Goal: Transaction & Acquisition: Purchase product/service

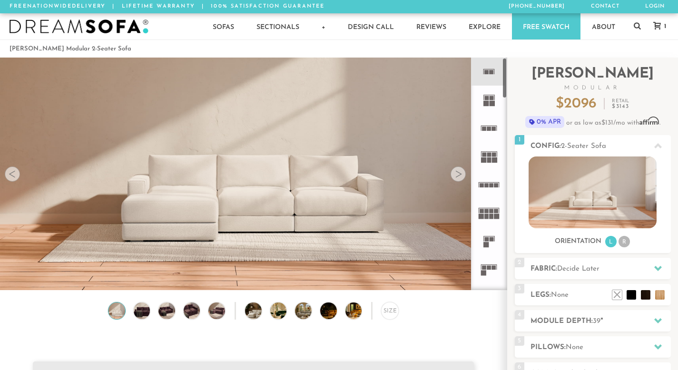
click at [487, 71] on rect at bounding box center [487, 72] width 4 height 4
click at [486, 101] on rect at bounding box center [486, 103] width 5 height 5
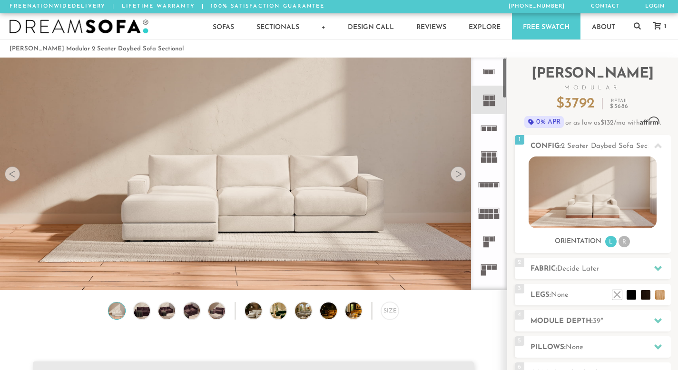
click at [486, 73] on rect at bounding box center [487, 72] width 4 height 4
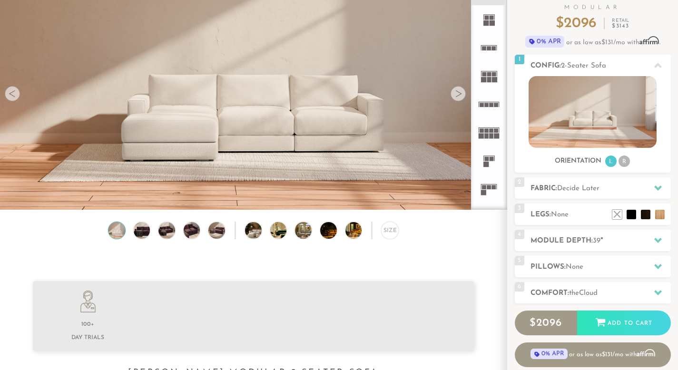
scroll to position [87, 0]
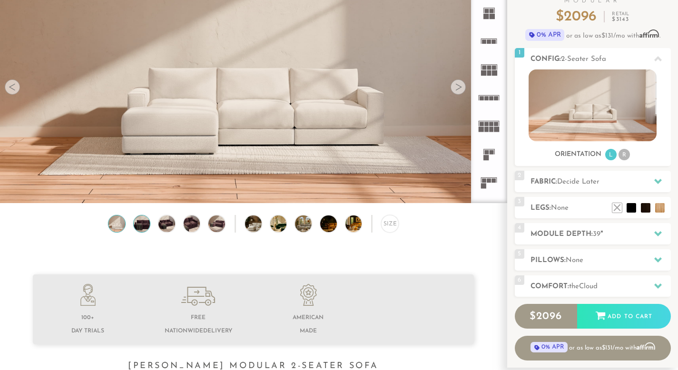
click at [142, 226] on img at bounding box center [142, 224] width 20 height 17
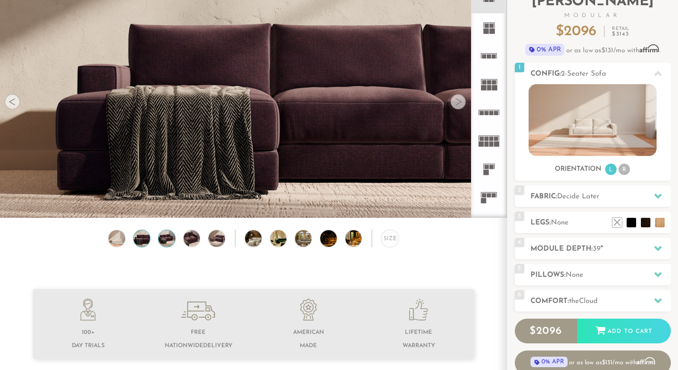
scroll to position [69, 0]
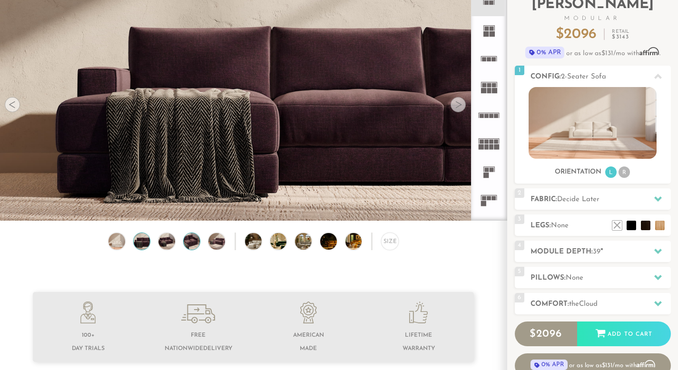
click at [185, 247] on img at bounding box center [192, 241] width 20 height 17
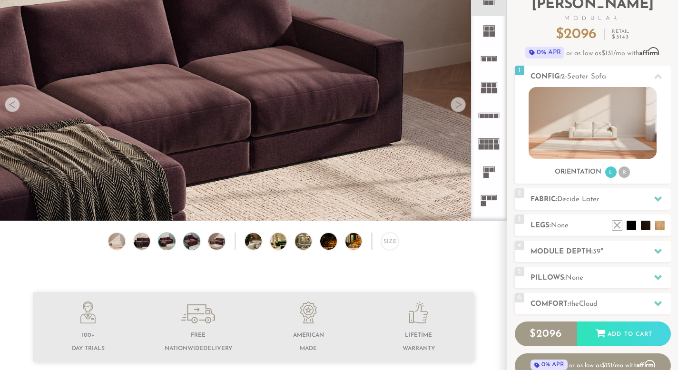
click at [158, 245] on img at bounding box center [167, 241] width 20 height 17
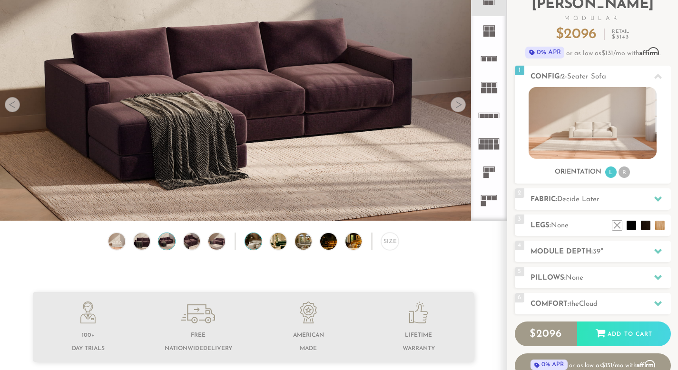
click at [252, 248] on img at bounding box center [260, 241] width 30 height 17
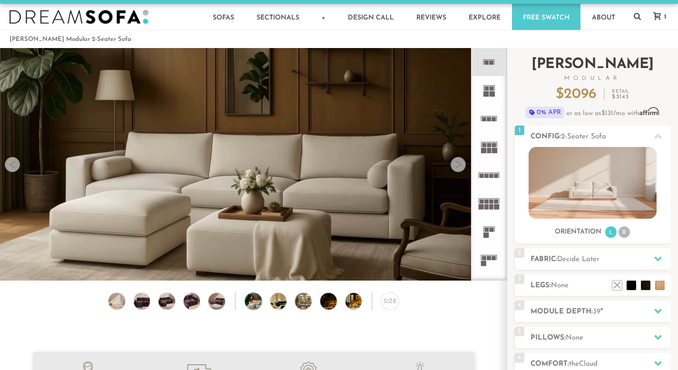
scroll to position [0, 0]
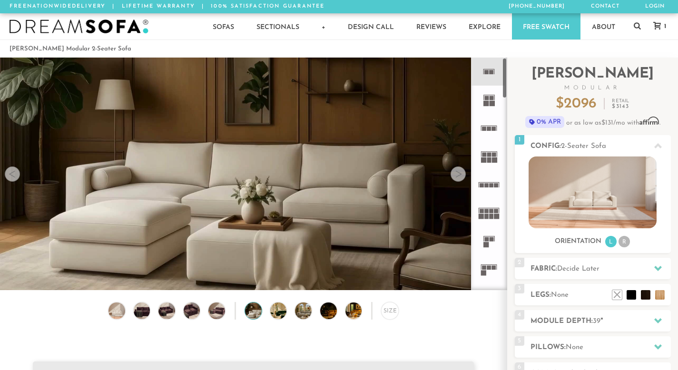
click at [489, 127] on rect at bounding box center [489, 129] width 4 height 4
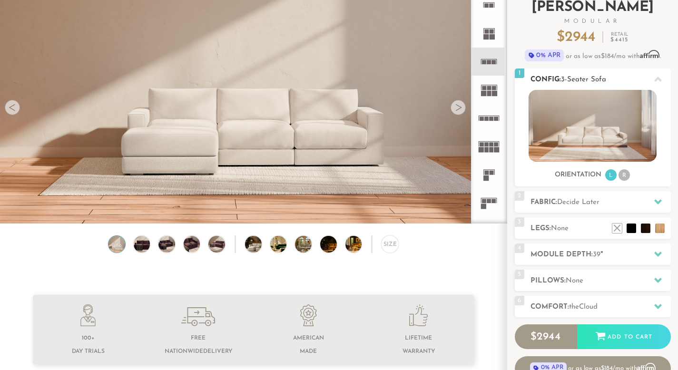
scroll to position [74, 0]
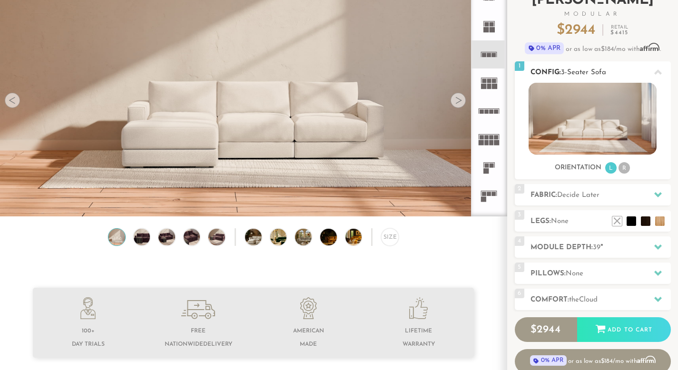
click at [612, 168] on li "L" at bounding box center [611, 167] width 11 height 11
click at [626, 169] on li "R" at bounding box center [624, 167] width 11 height 11
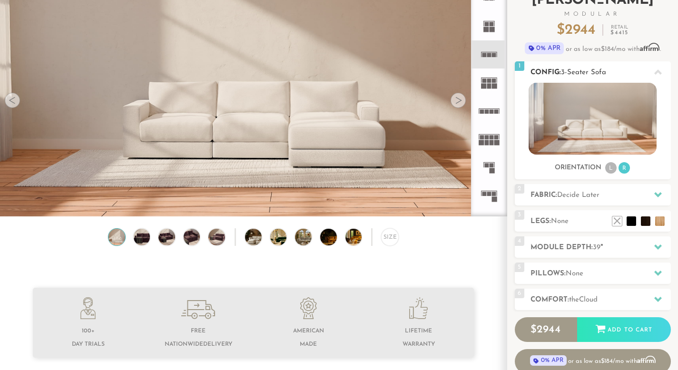
click at [613, 168] on li "L" at bounding box center [611, 167] width 11 height 11
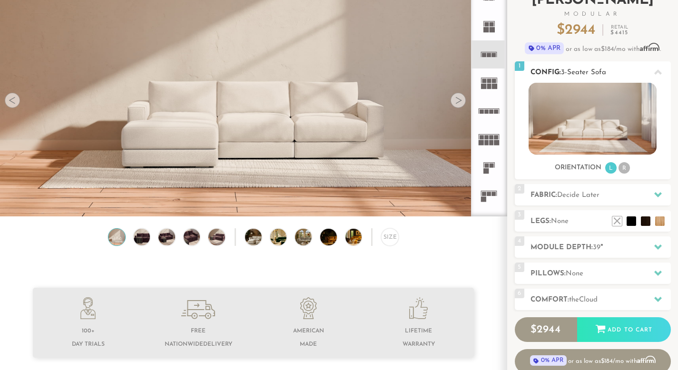
click at [624, 167] on li "R" at bounding box center [624, 167] width 11 height 11
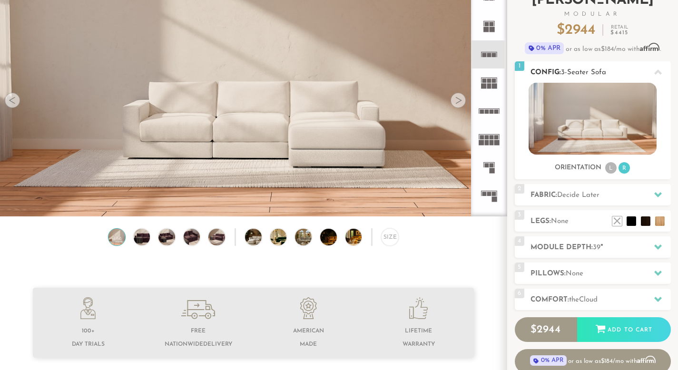
click at [609, 167] on li "L" at bounding box center [611, 167] width 11 height 11
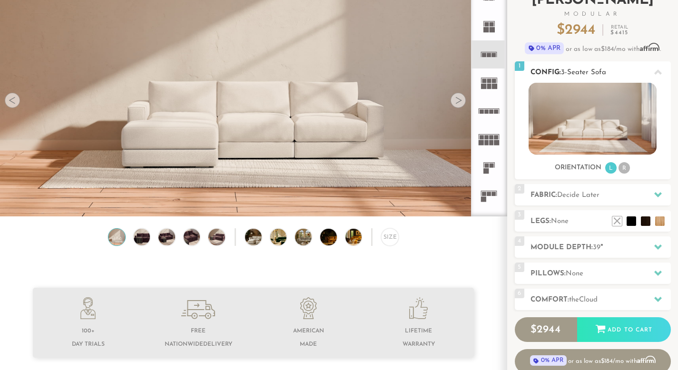
click at [623, 167] on li "R" at bounding box center [624, 167] width 11 height 11
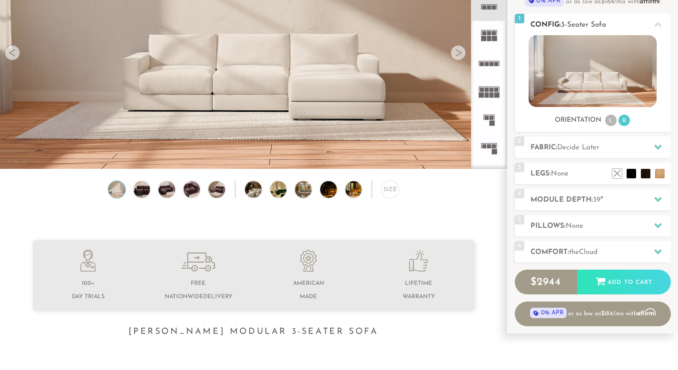
scroll to position [123, 0]
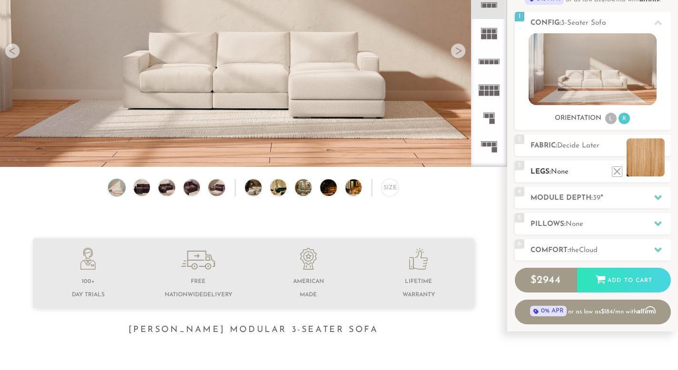
click at [664, 175] on ul at bounding box center [638, 169] width 57 height 14
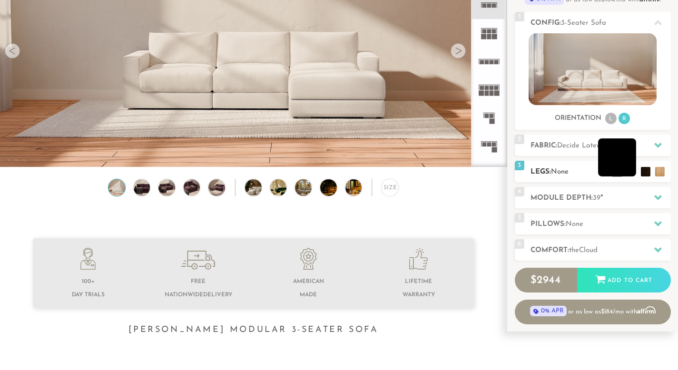
click at [630, 174] on li at bounding box center [617, 158] width 38 height 38
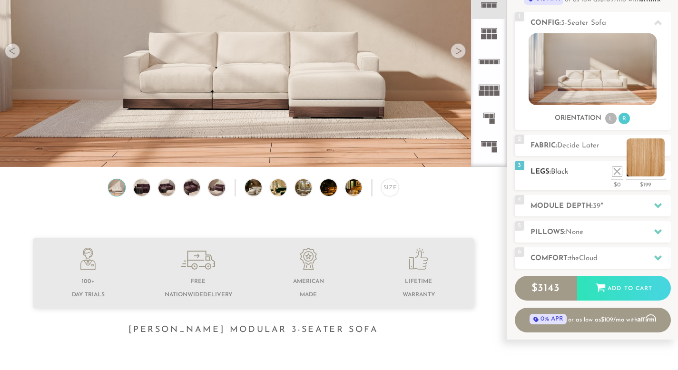
click at [659, 175] on li at bounding box center [646, 158] width 38 height 38
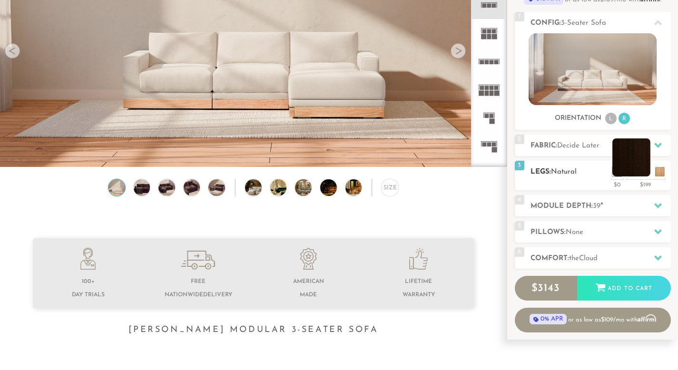
click at [644, 171] on li at bounding box center [632, 158] width 38 height 38
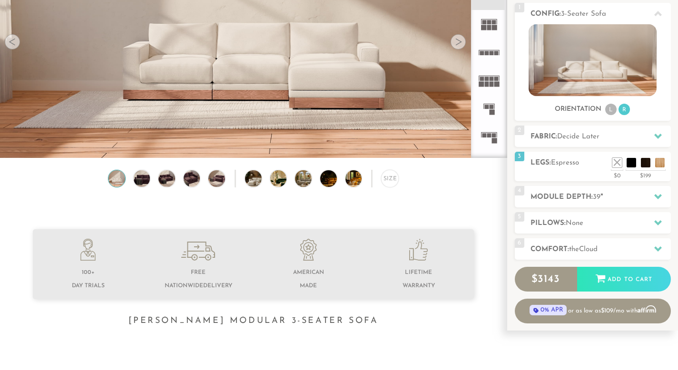
scroll to position [134, 0]
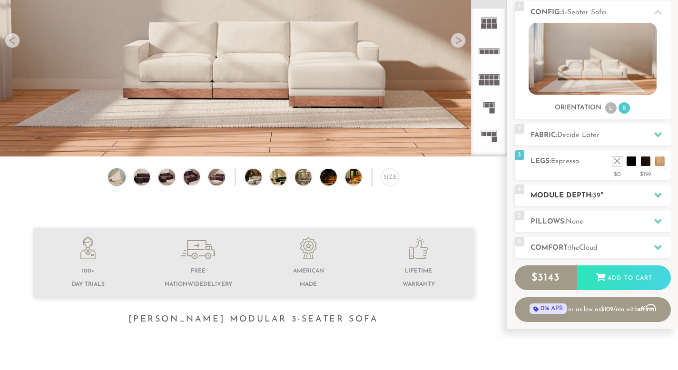
click at [594, 198] on h2 "Module Depth: 39 "" at bounding box center [601, 195] width 140 height 11
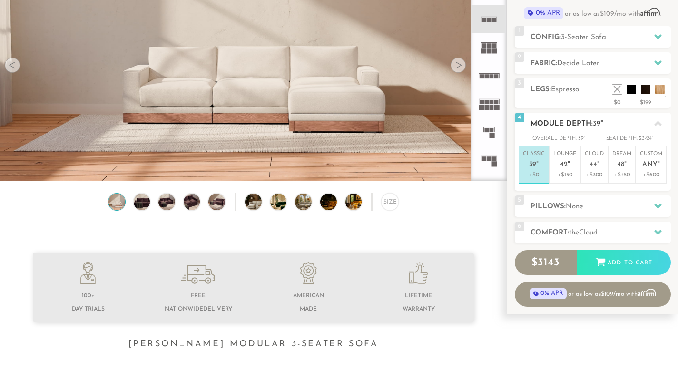
scroll to position [108, 0]
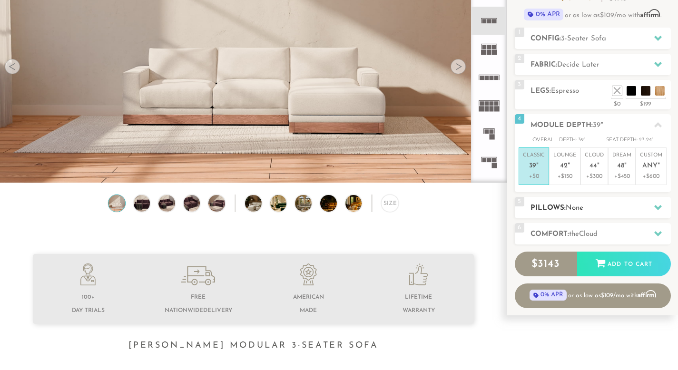
click at [587, 208] on h2 "Pillows: None" at bounding box center [601, 208] width 140 height 11
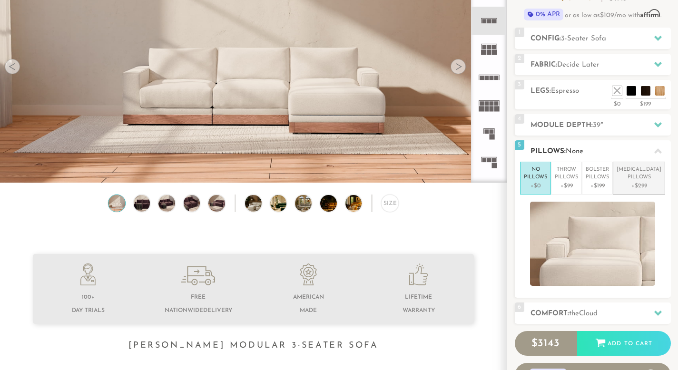
click at [647, 178] on p "Lumbar Pillows" at bounding box center [639, 174] width 45 height 16
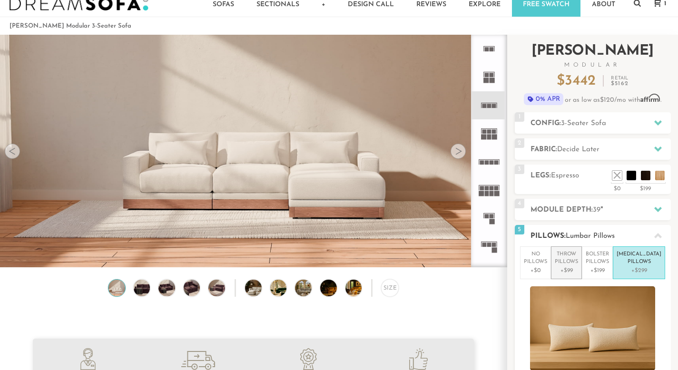
scroll to position [0, 0]
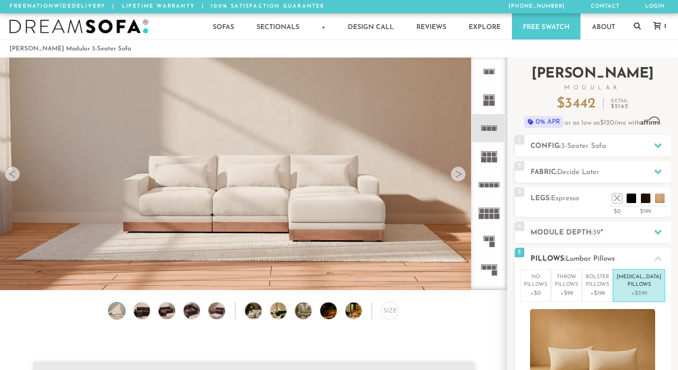
click at [660, 257] on icon at bounding box center [659, 259] width 8 height 8
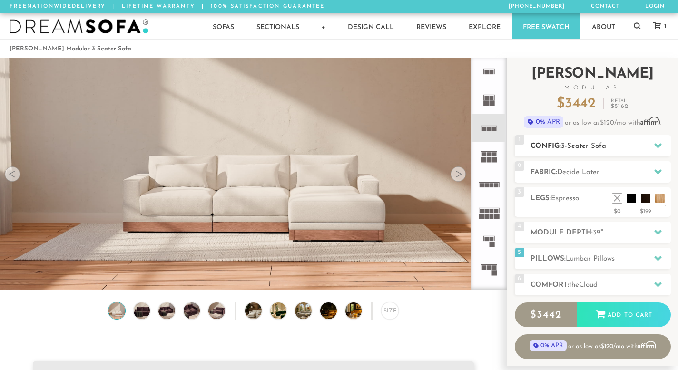
click at [655, 147] on icon at bounding box center [659, 146] width 8 height 8
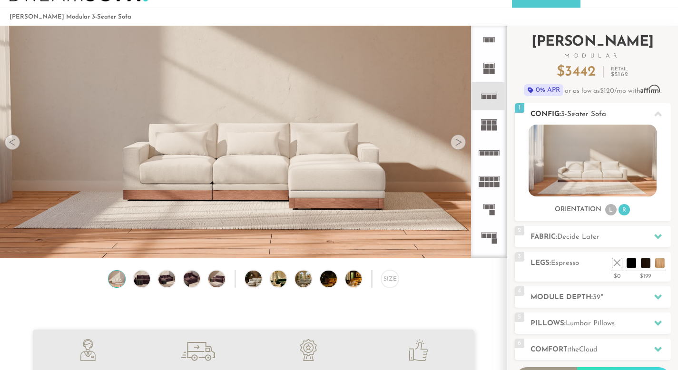
scroll to position [50, 0]
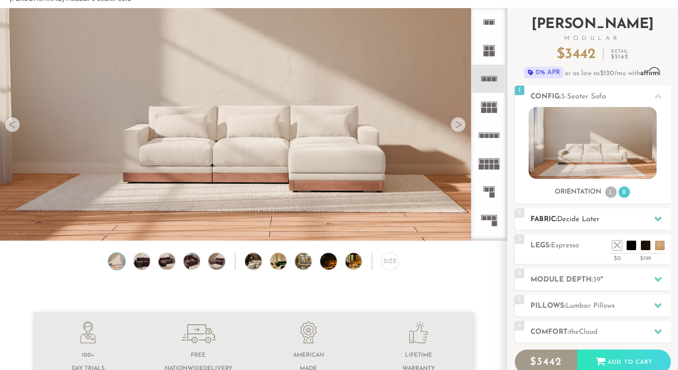
click at [656, 218] on icon at bounding box center [659, 219] width 8 height 5
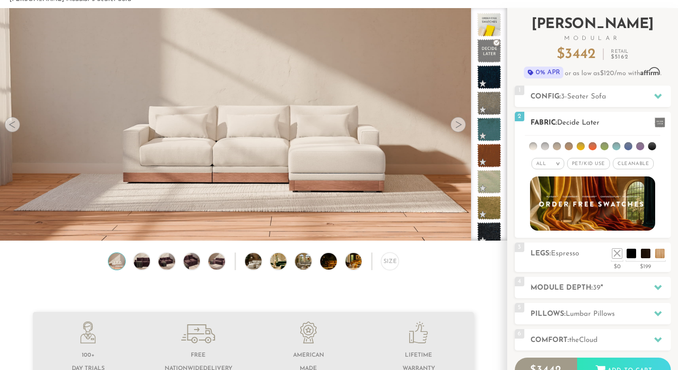
click at [557, 146] on li at bounding box center [557, 146] width 8 height 8
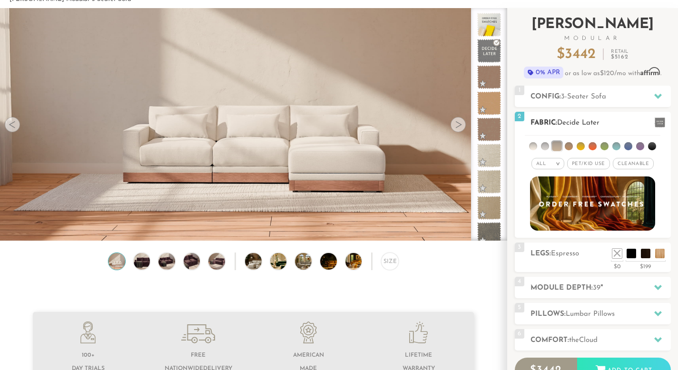
click at [571, 147] on li at bounding box center [569, 146] width 8 height 8
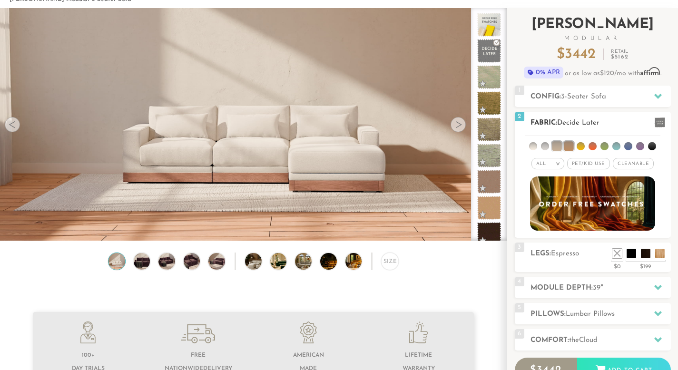
click at [561, 164] on em ">" at bounding box center [558, 163] width 7 height 5
click at [581, 148] on li at bounding box center [581, 146] width 8 height 8
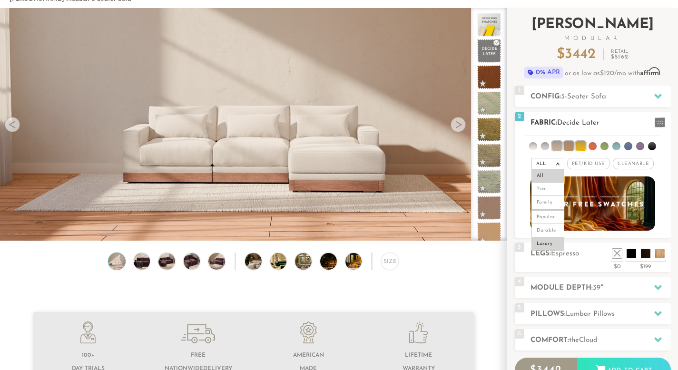
click at [542, 243] on li "Luxury" at bounding box center [548, 244] width 33 height 13
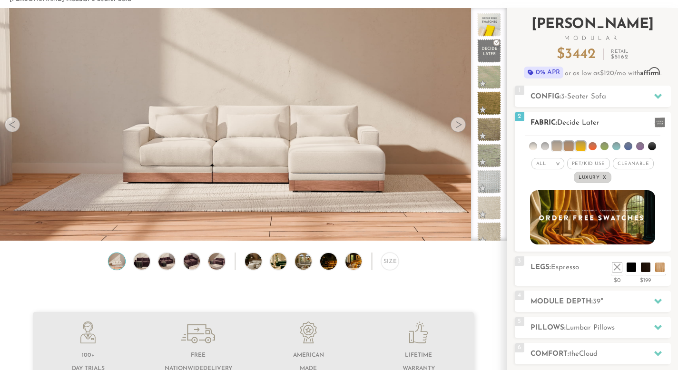
click at [566, 147] on li at bounding box center [569, 146] width 10 height 10
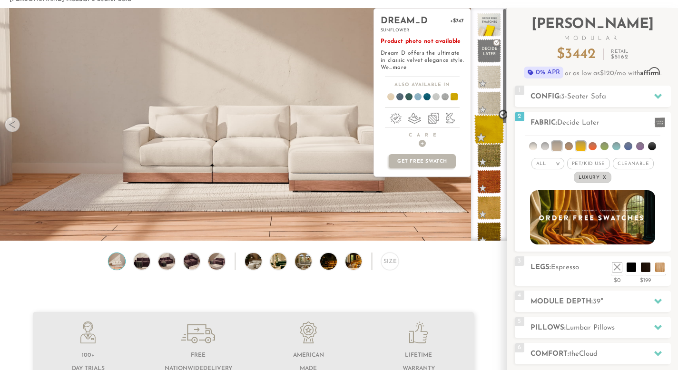
click at [489, 135] on span at bounding box center [490, 130] width 30 height 30
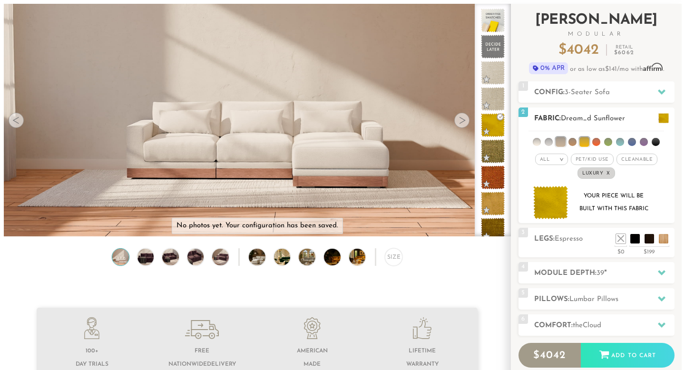
scroll to position [43, 0]
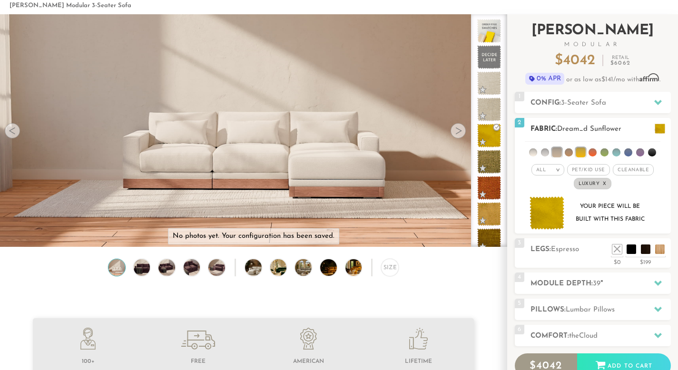
click at [660, 129] on span at bounding box center [660, 129] width 10 height 10
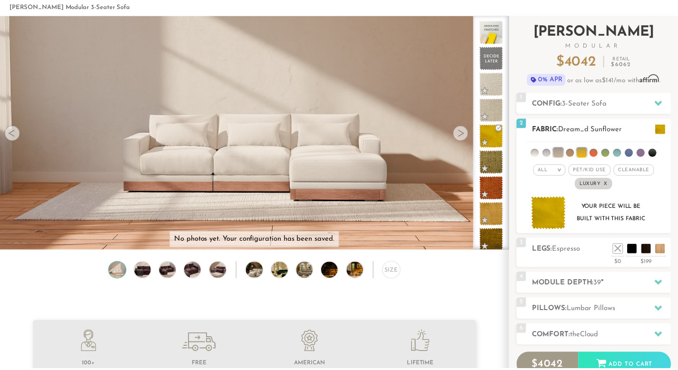
scroll to position [10453, 678]
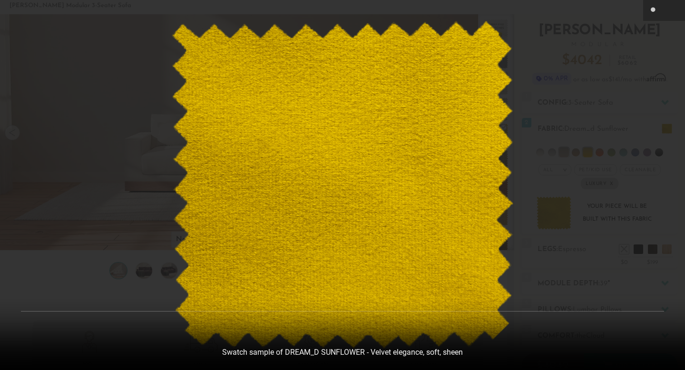
click at [625, 33] on div at bounding box center [342, 185] width 685 height 370
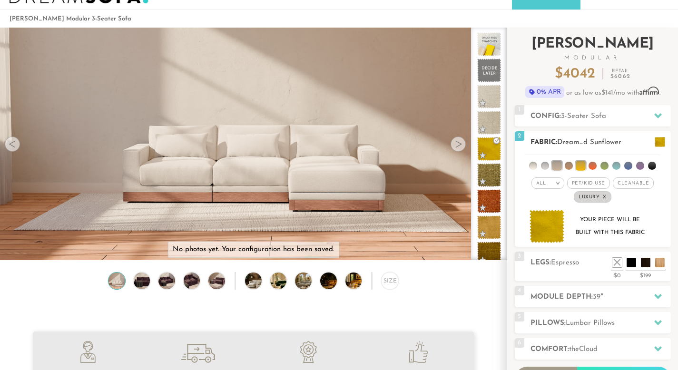
scroll to position [6, 0]
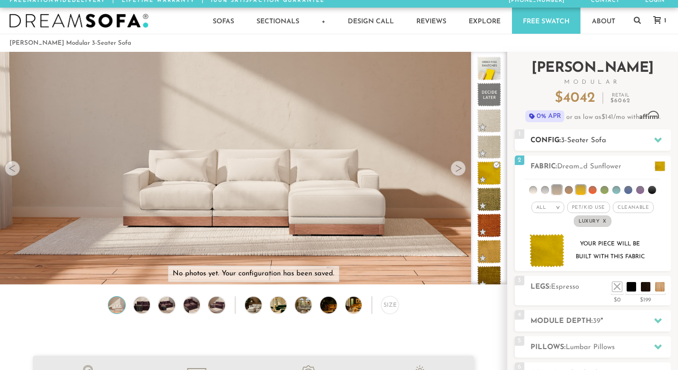
click at [658, 138] on icon at bounding box center [659, 140] width 8 height 8
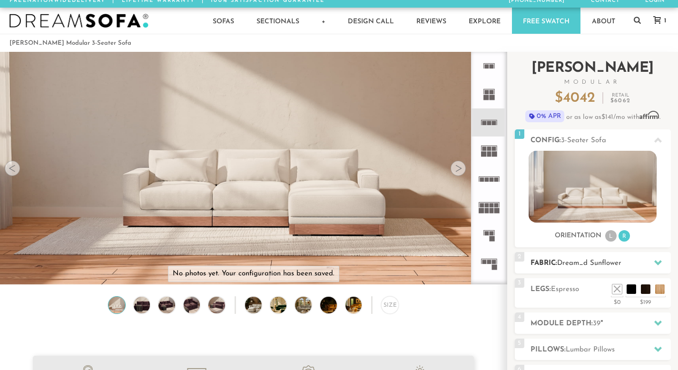
click at [619, 264] on span "Dream_d Sunflower" at bounding box center [589, 263] width 64 height 7
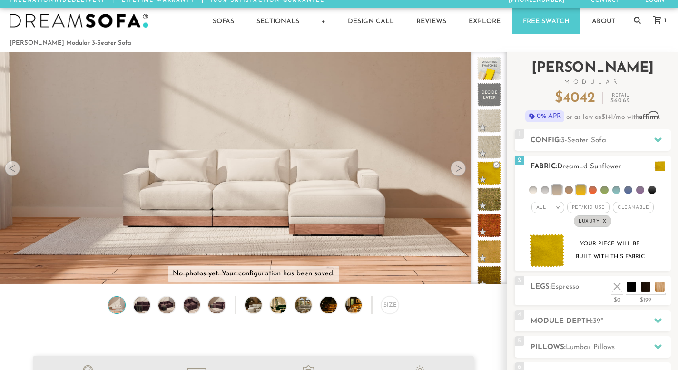
click at [559, 189] on li at bounding box center [557, 190] width 10 height 10
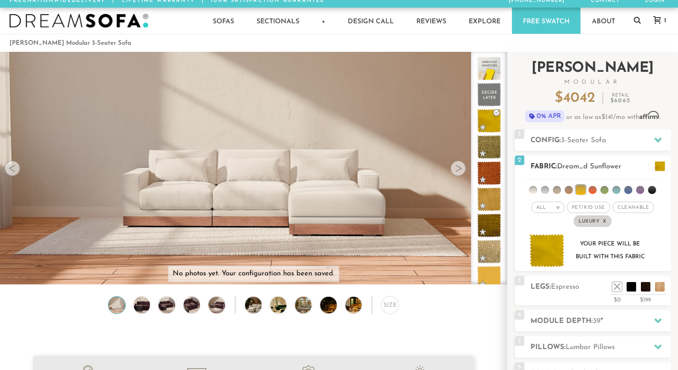
click at [585, 191] on li at bounding box center [581, 190] width 10 height 10
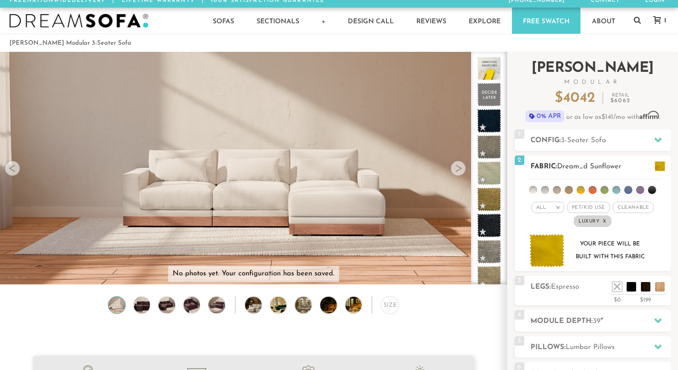
click at [544, 191] on li at bounding box center [545, 190] width 8 height 8
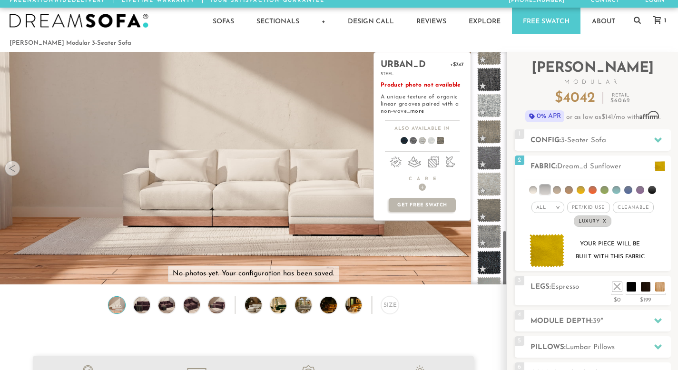
scroll to position [740, 0]
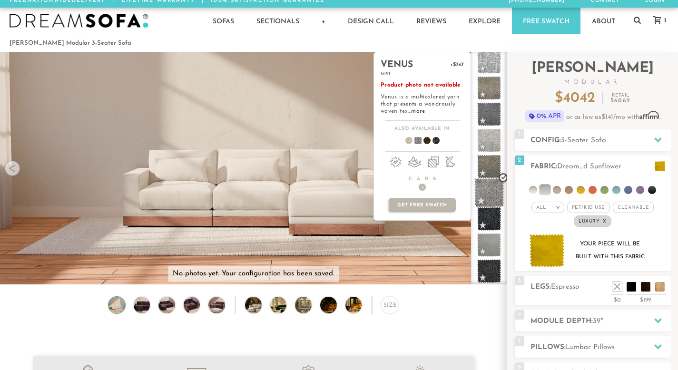
click at [493, 183] on span at bounding box center [490, 193] width 30 height 30
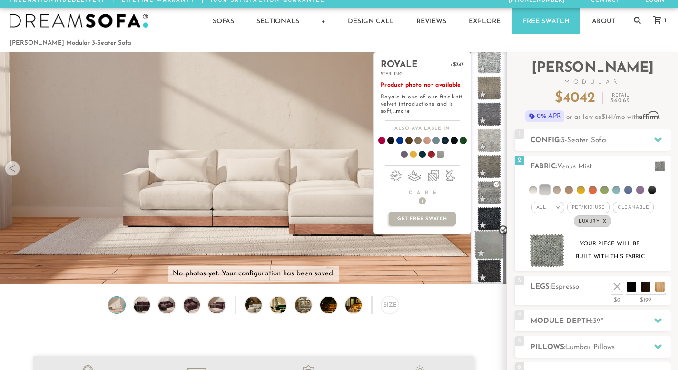
click at [488, 242] on span at bounding box center [490, 245] width 30 height 30
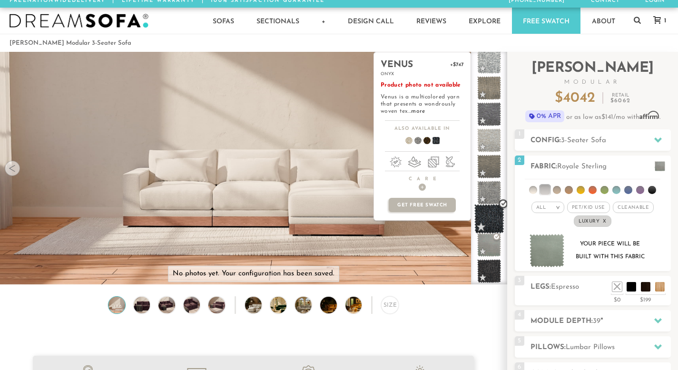
click at [490, 217] on span at bounding box center [490, 219] width 30 height 30
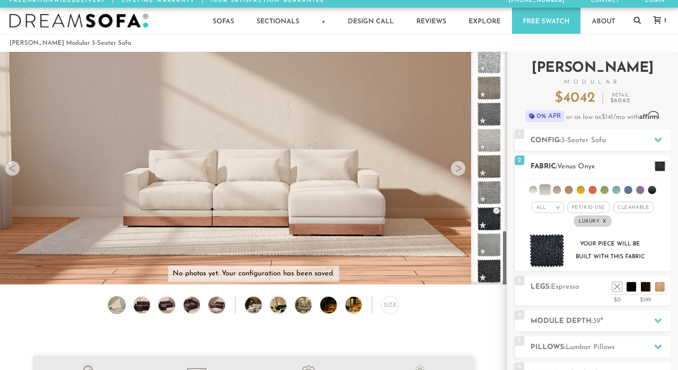
click at [603, 220] on em "x" at bounding box center [605, 221] width 4 height 5
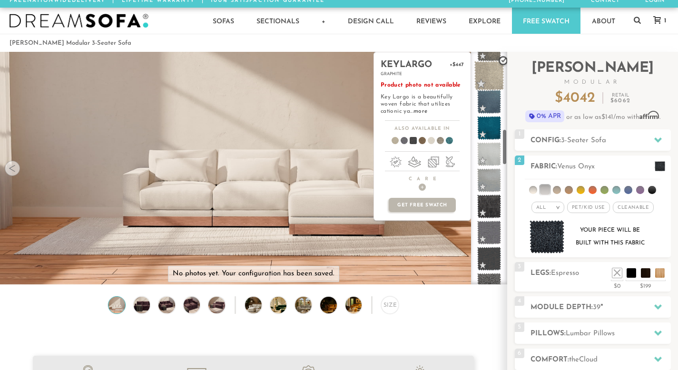
scroll to position [499, 0]
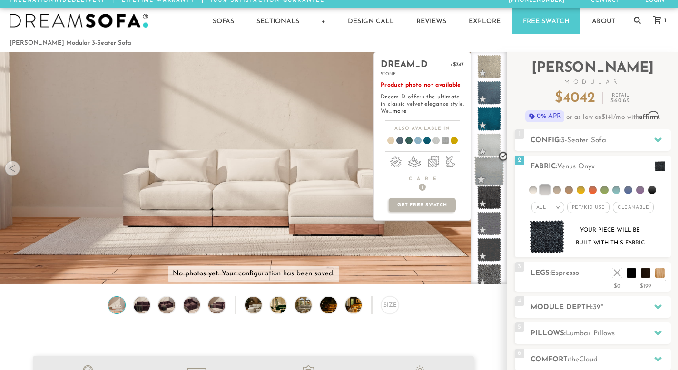
click at [496, 176] on span at bounding box center [490, 172] width 30 height 30
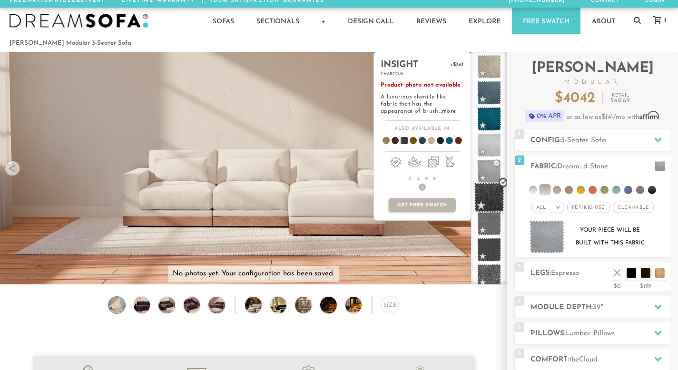
click at [488, 200] on span at bounding box center [490, 198] width 30 height 30
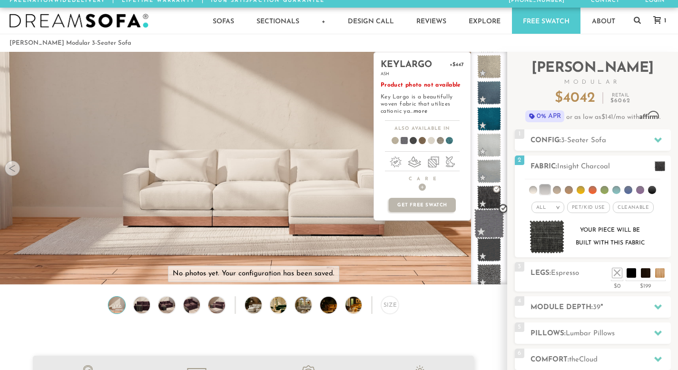
click at [487, 226] on span at bounding box center [490, 224] width 30 height 30
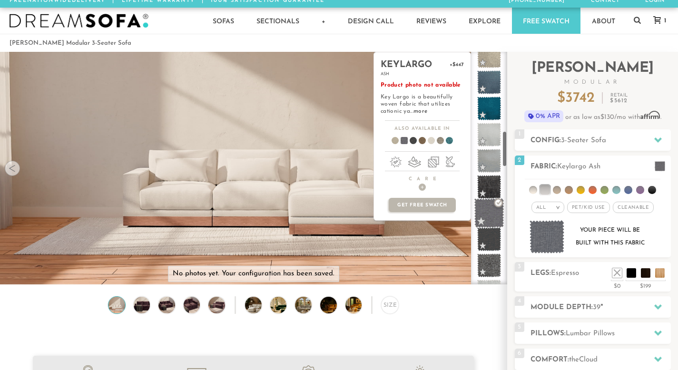
scroll to position [513, 0]
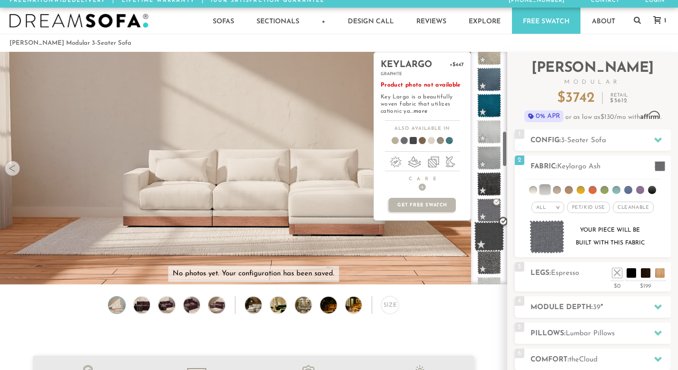
click at [486, 230] on span at bounding box center [490, 237] width 30 height 30
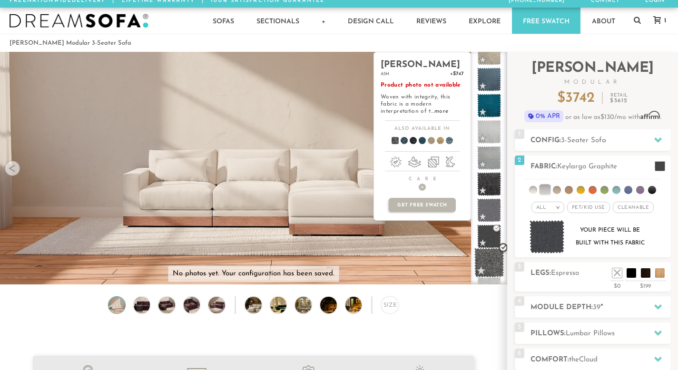
click at [486, 262] on span at bounding box center [490, 263] width 30 height 30
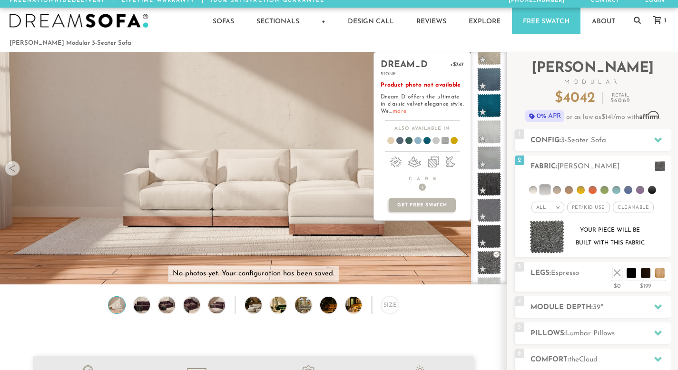
click at [407, 109] on link "more" at bounding box center [400, 112] width 14 height 6
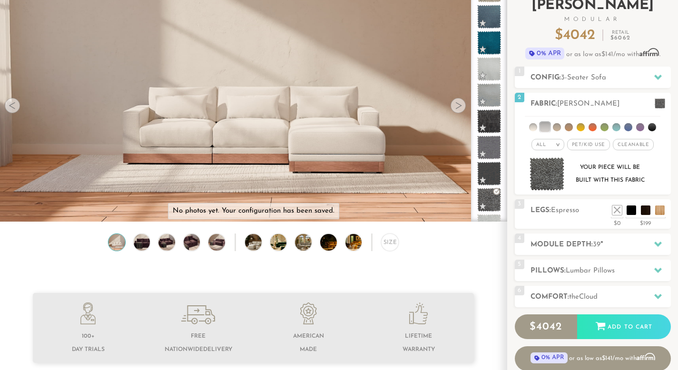
scroll to position [0, 0]
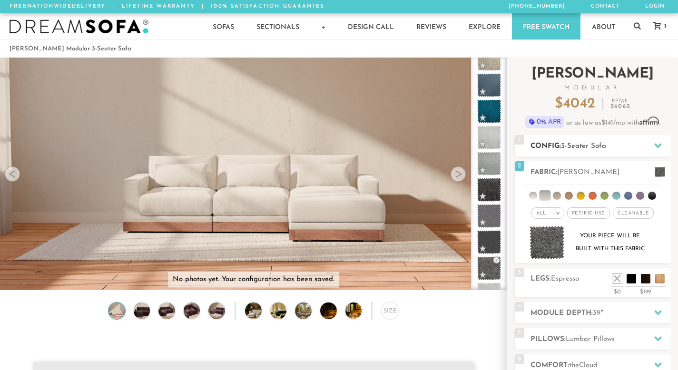
click at [659, 144] on icon at bounding box center [659, 146] width 8 height 8
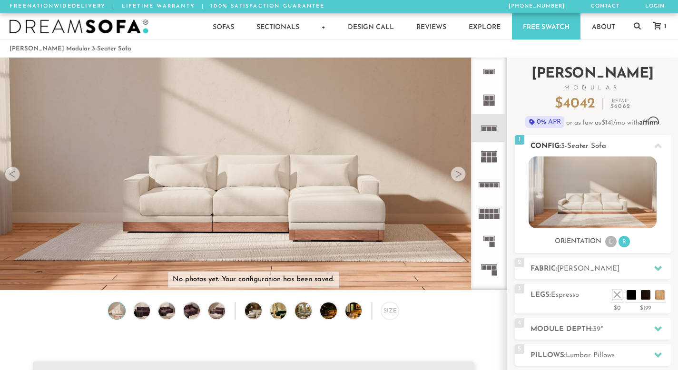
click at [656, 143] on icon at bounding box center [659, 146] width 8 height 8
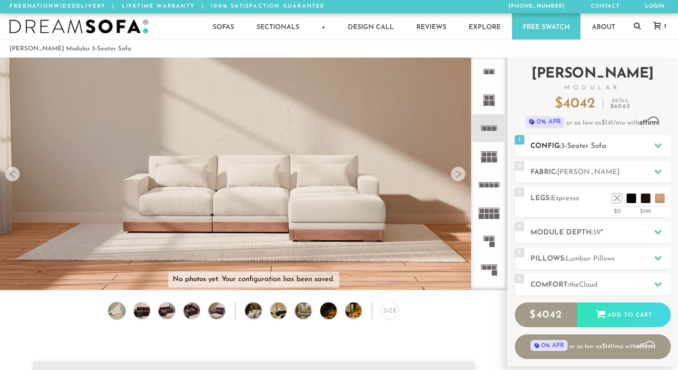
click at [656, 143] on icon at bounding box center [659, 145] width 8 height 5
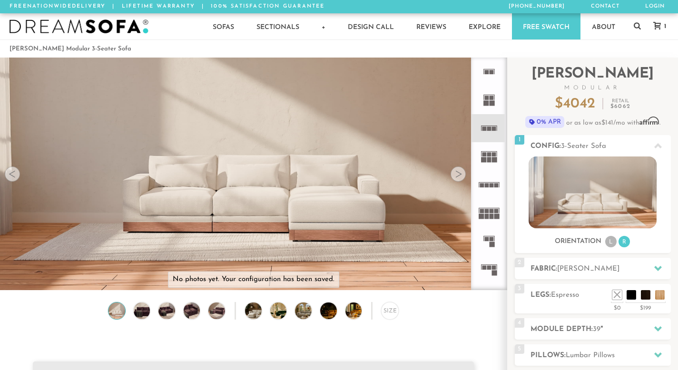
click at [491, 103] on rect at bounding box center [492, 103] width 5 height 5
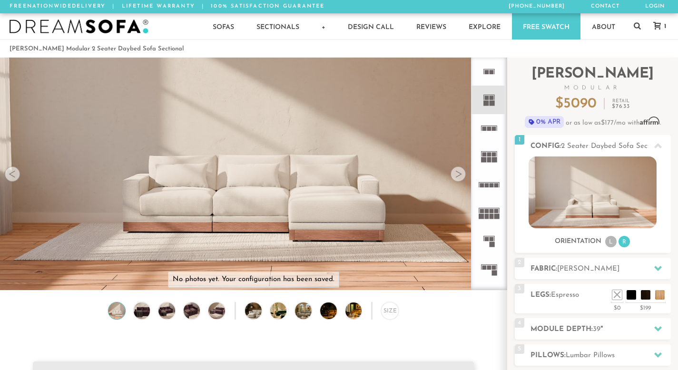
click at [492, 72] on rect at bounding box center [492, 72] width 4 height 4
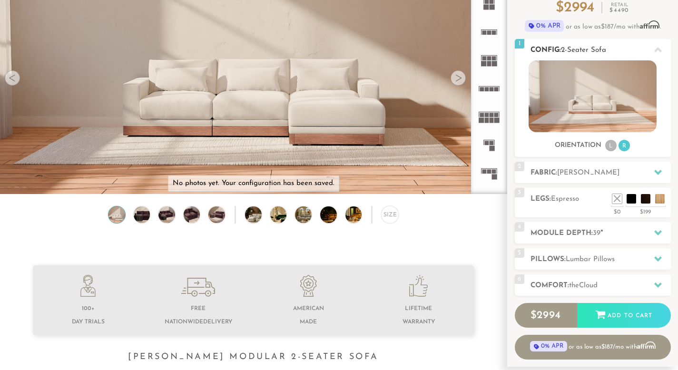
scroll to position [99, 0]
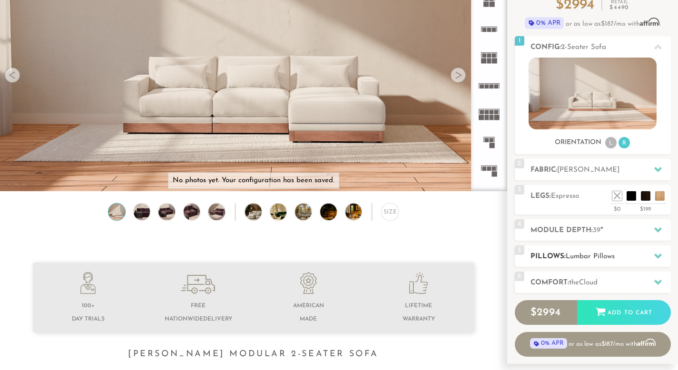
click at [589, 253] on span "Lumbar Pillows" at bounding box center [590, 256] width 49 height 7
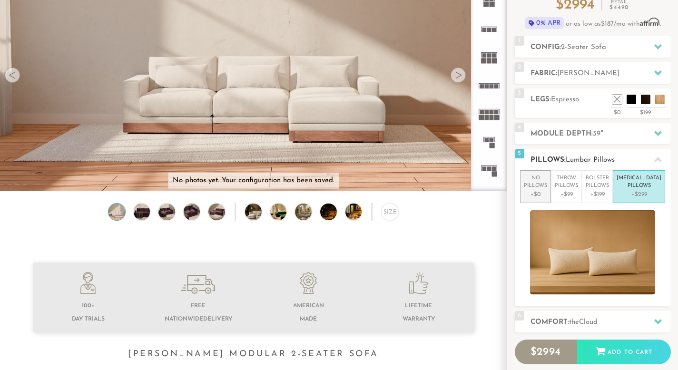
click at [547, 188] on p "No Pillows" at bounding box center [535, 183] width 23 height 16
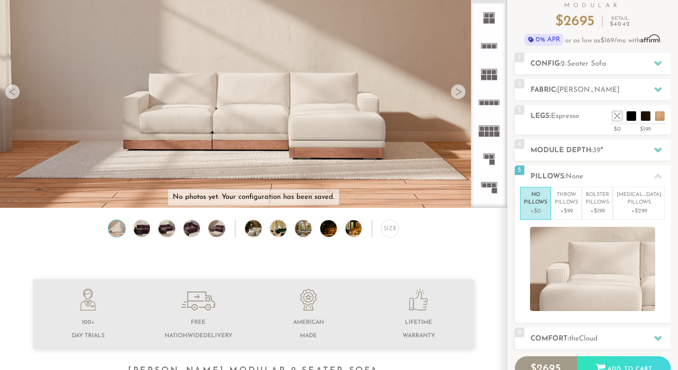
scroll to position [84, 0]
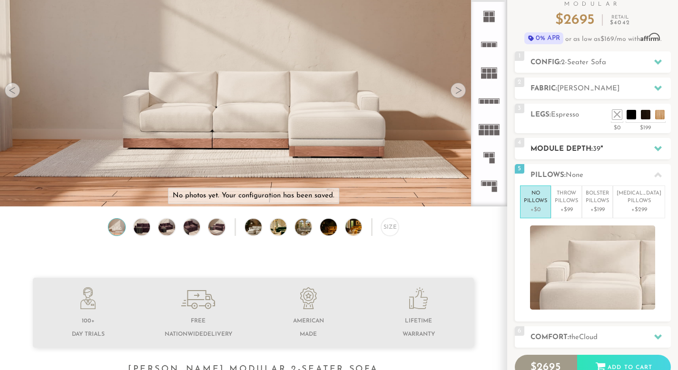
click at [652, 151] on div at bounding box center [658, 149] width 20 height 20
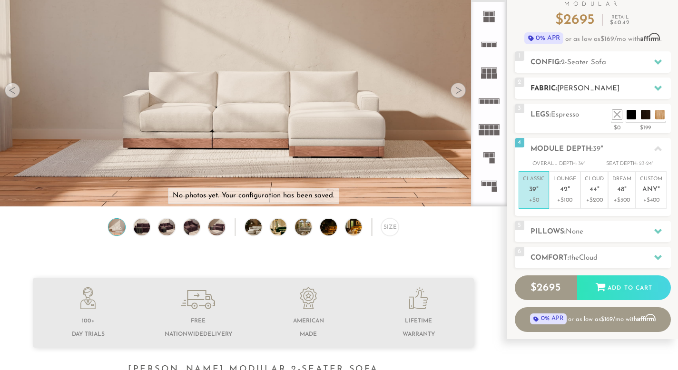
click at [647, 91] on h2 "Fabric: [PERSON_NAME]" at bounding box center [601, 88] width 140 height 11
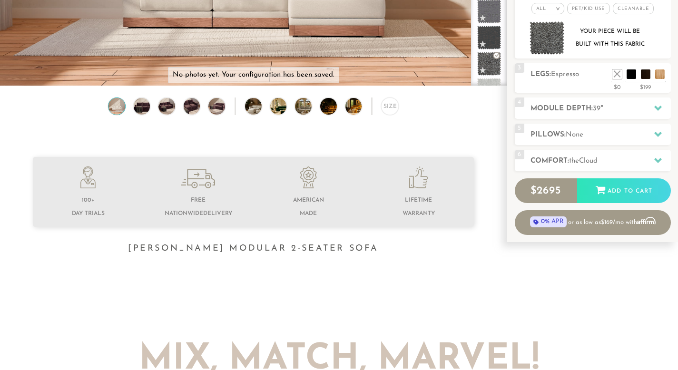
scroll to position [200, 0]
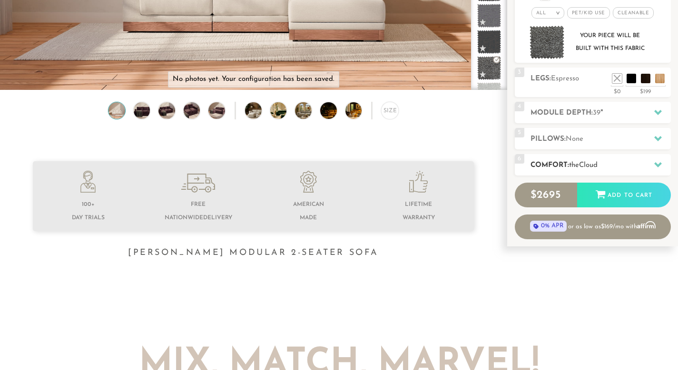
click at [623, 164] on h2 "Comfort: the Cloud" at bounding box center [601, 165] width 140 height 11
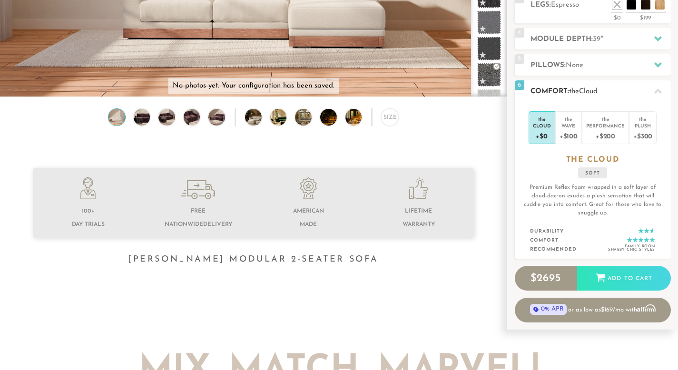
scroll to position [188, 0]
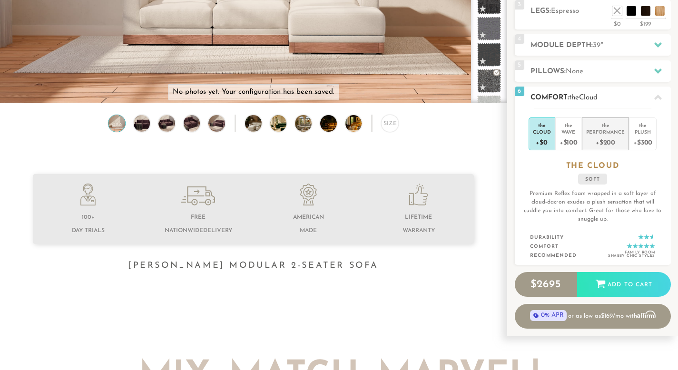
click at [615, 131] on div "Performance" at bounding box center [605, 132] width 39 height 7
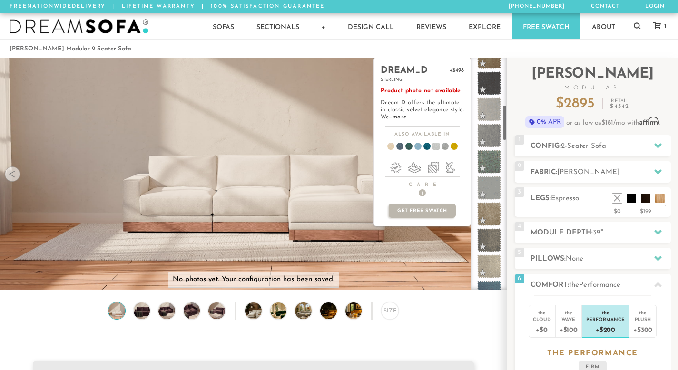
scroll to position [252, 0]
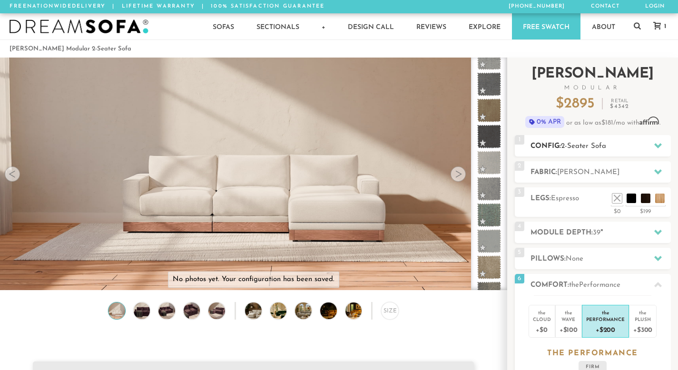
click at [599, 147] on span "2-Seater Sofa" at bounding box center [583, 146] width 45 height 7
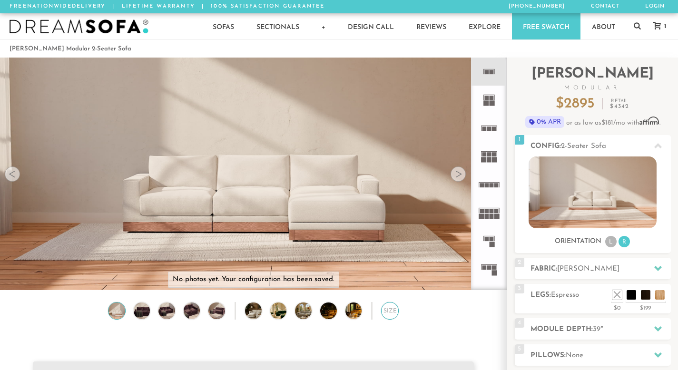
click at [390, 313] on div "Size" at bounding box center [390, 311] width 18 height 18
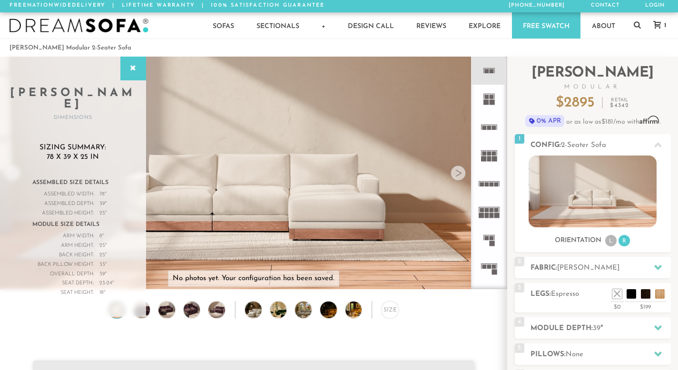
scroll to position [0, 0]
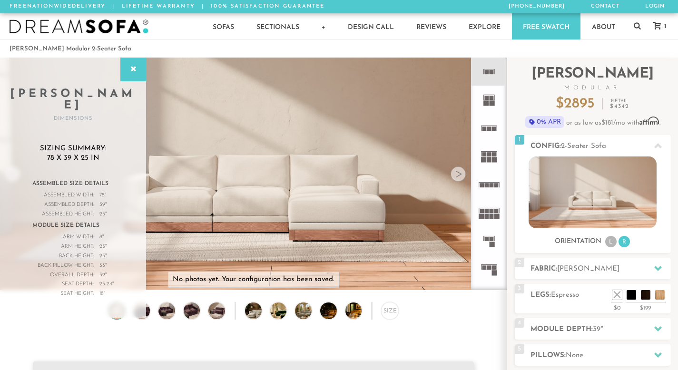
click at [461, 176] on div at bounding box center [458, 174] width 15 height 15
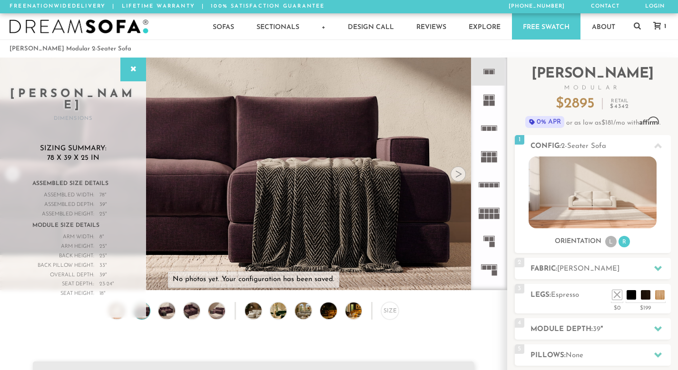
click at [461, 176] on div at bounding box center [458, 174] width 15 height 15
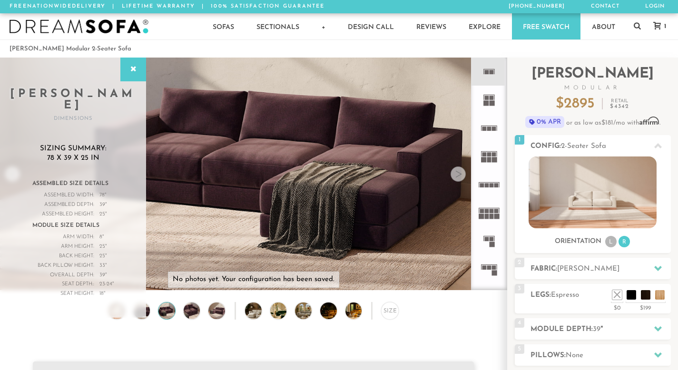
click at [461, 176] on div at bounding box center [458, 174] width 15 height 15
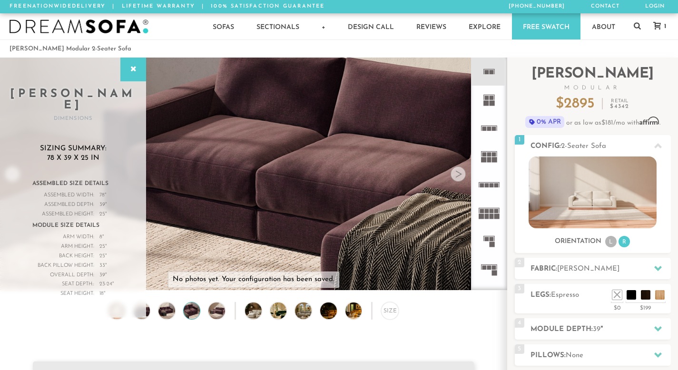
click at [461, 176] on div at bounding box center [458, 174] width 15 height 15
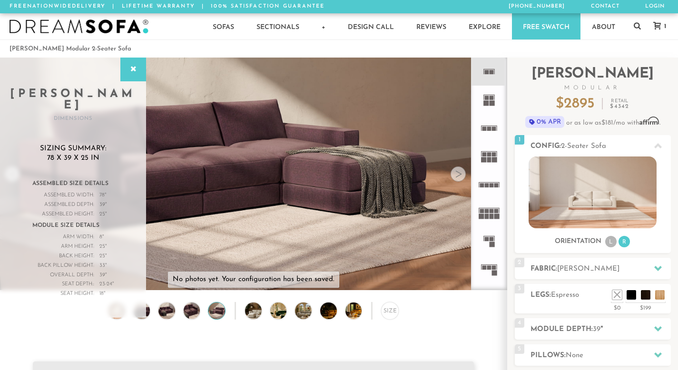
click at [461, 176] on div at bounding box center [458, 174] width 15 height 15
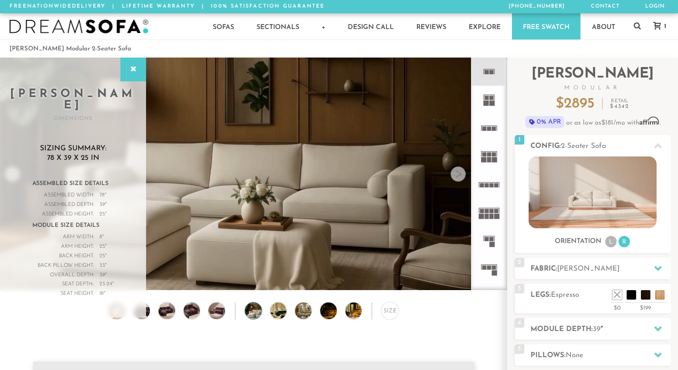
click at [461, 176] on div at bounding box center [458, 174] width 15 height 15
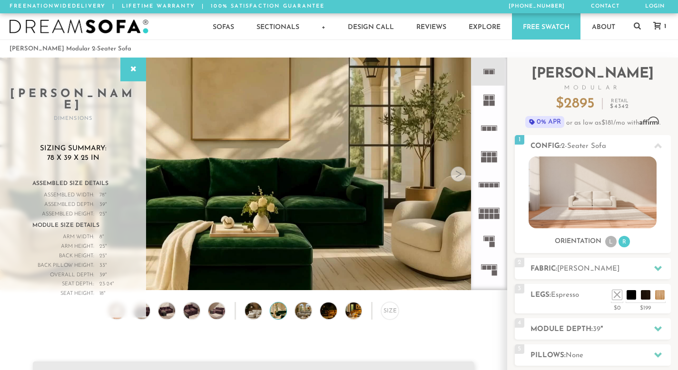
click at [461, 176] on div at bounding box center [458, 174] width 15 height 15
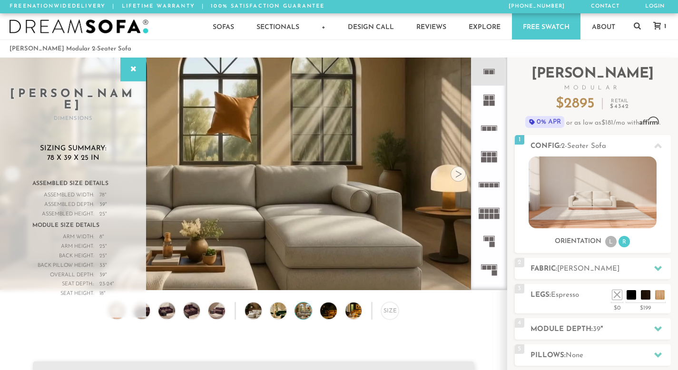
click at [461, 176] on div at bounding box center [458, 174] width 15 height 15
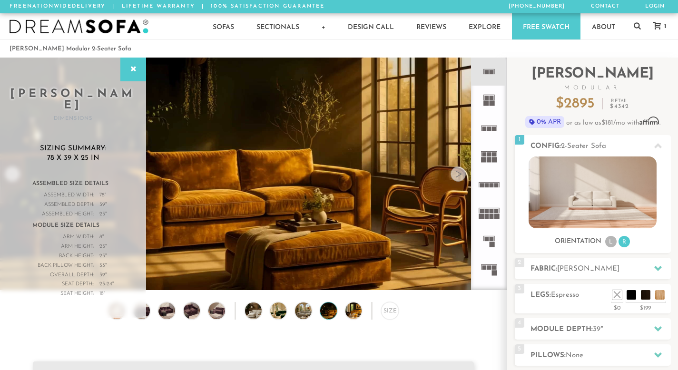
click at [461, 176] on div at bounding box center [458, 174] width 15 height 15
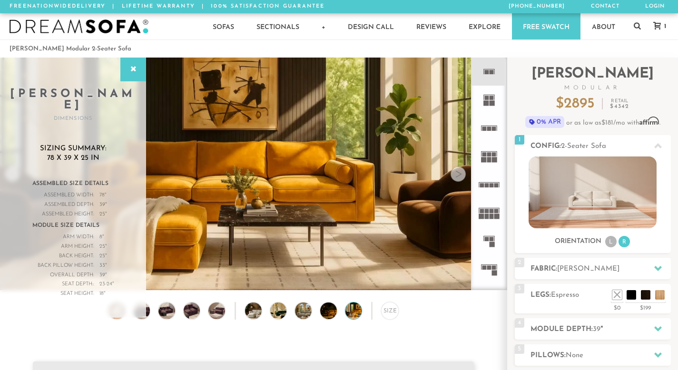
click at [461, 176] on div at bounding box center [458, 174] width 15 height 15
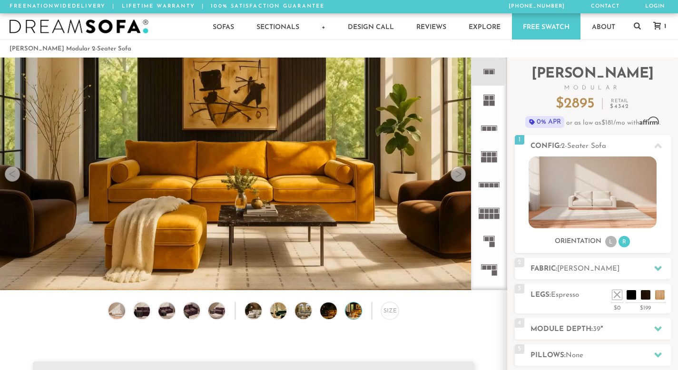
click at [461, 176] on div at bounding box center [458, 174] width 15 height 15
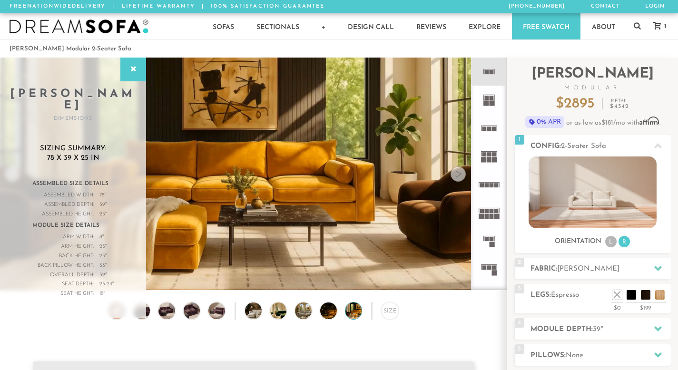
click at [461, 176] on div at bounding box center [458, 174] width 15 height 15
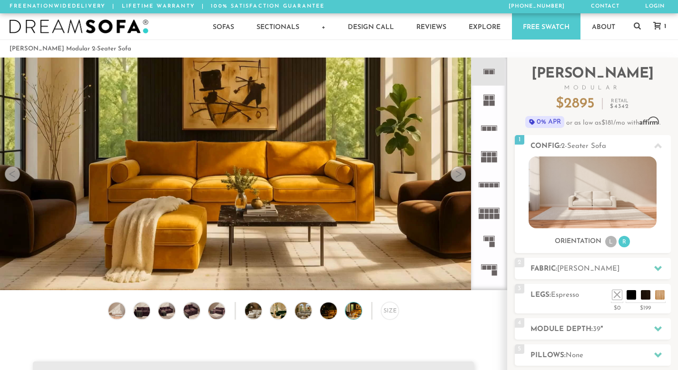
click at [13, 176] on div at bounding box center [12, 174] width 15 height 15
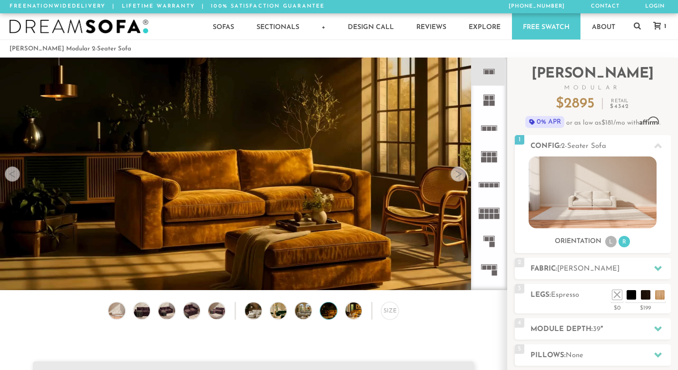
click at [13, 176] on div at bounding box center [12, 174] width 15 height 15
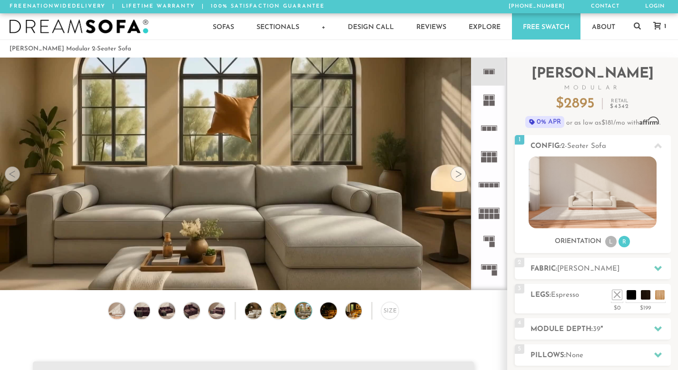
click at [13, 176] on div at bounding box center [12, 174] width 15 height 15
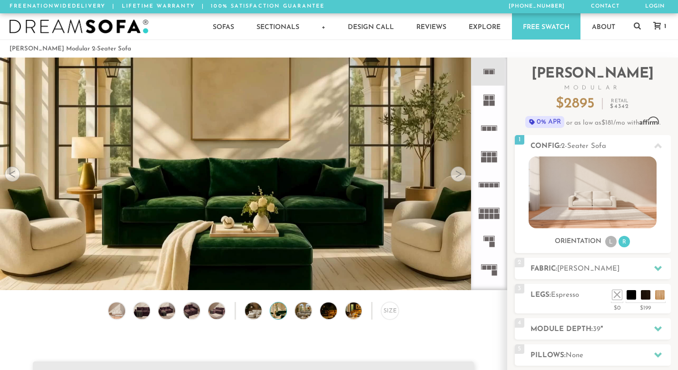
click at [13, 176] on div at bounding box center [12, 174] width 15 height 15
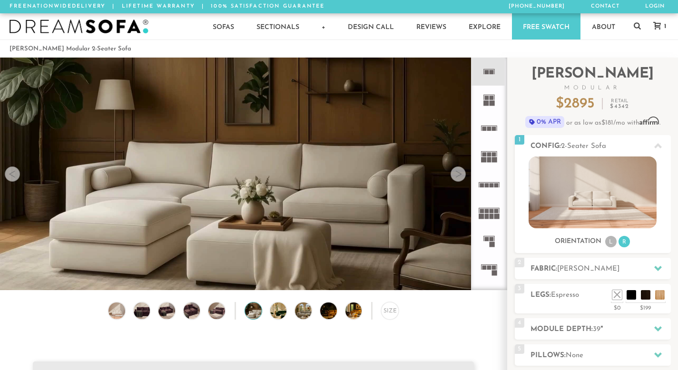
click at [13, 176] on div at bounding box center [12, 174] width 15 height 15
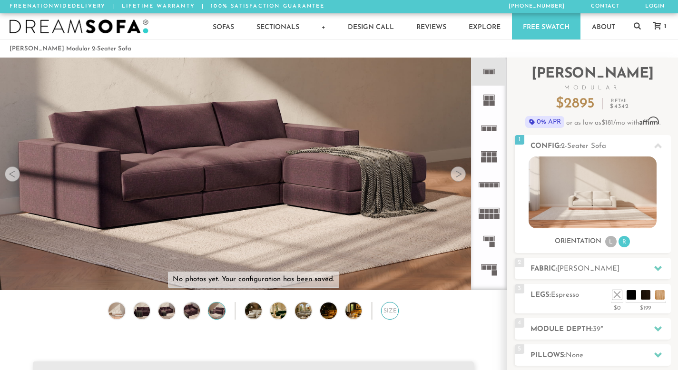
click at [394, 313] on div "Size" at bounding box center [390, 311] width 18 height 18
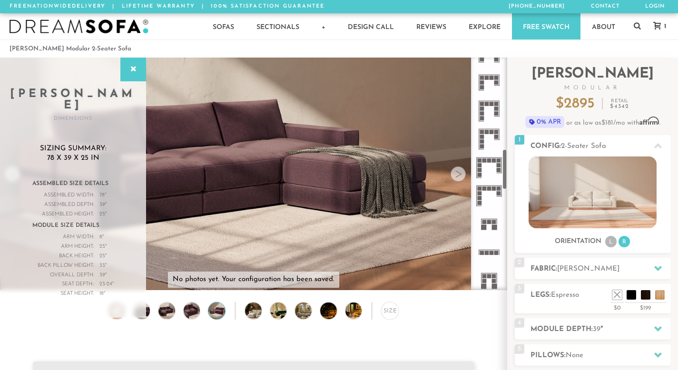
scroll to position [517, 0]
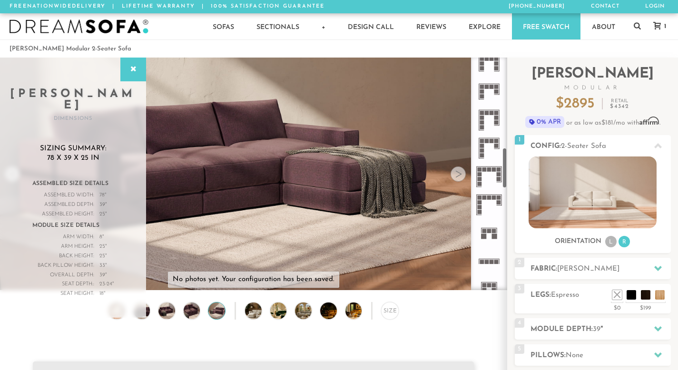
click at [488, 229] on rect at bounding box center [489, 231] width 4 height 4
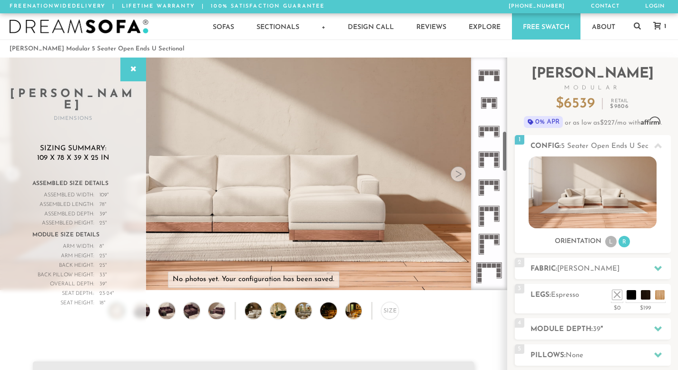
scroll to position [413, 0]
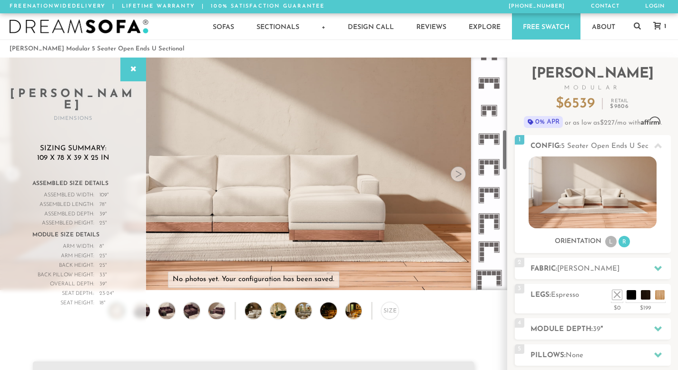
click at [491, 132] on icon at bounding box center [489, 139] width 28 height 28
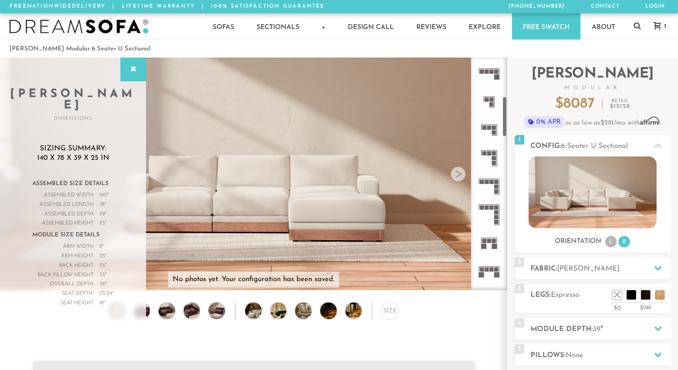
scroll to position [220, 0]
click at [491, 129] on rect at bounding box center [489, 129] width 16 height 0
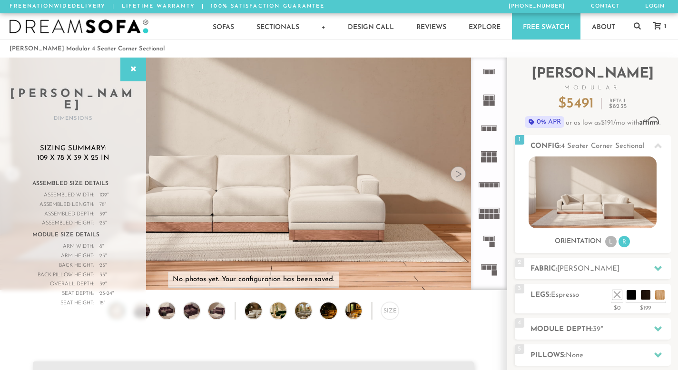
click at [489, 65] on icon at bounding box center [489, 72] width 28 height 28
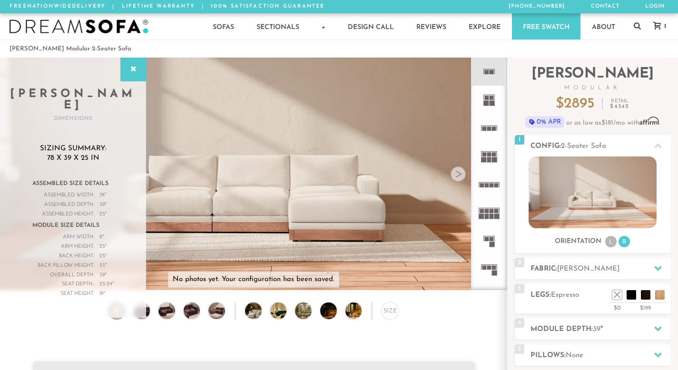
click at [489, 109] on icon at bounding box center [489, 100] width 28 height 28
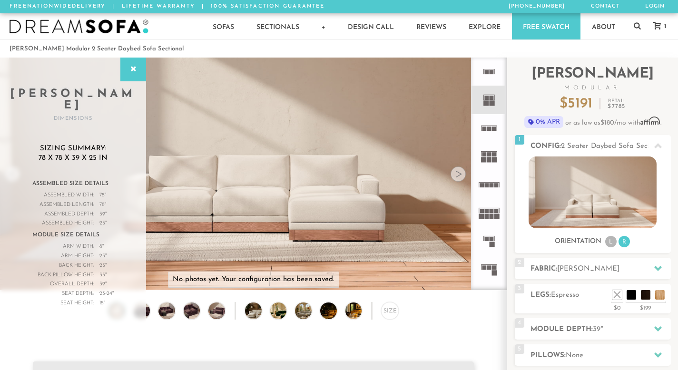
click at [492, 73] on rect at bounding box center [492, 72] width 4 height 4
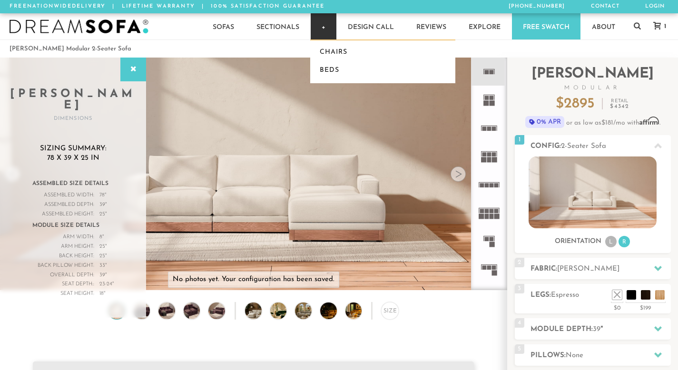
click at [320, 29] on link "+" at bounding box center [324, 26] width 26 height 26
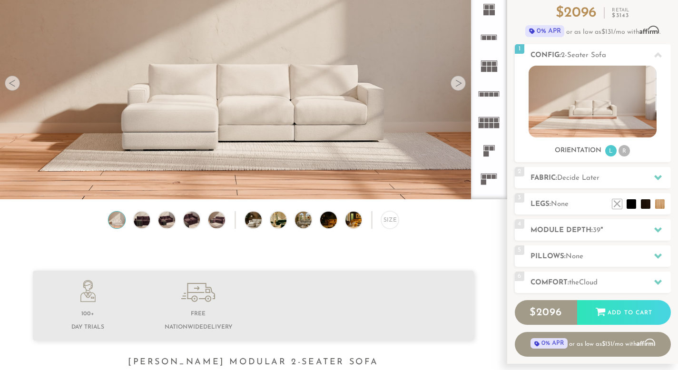
scroll to position [92, 0]
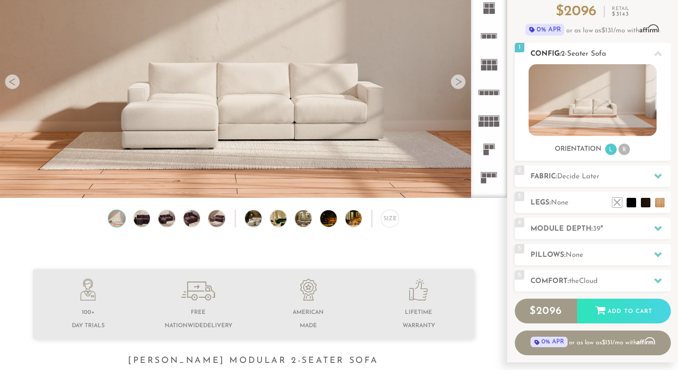
click at [628, 152] on li "R" at bounding box center [624, 149] width 11 height 11
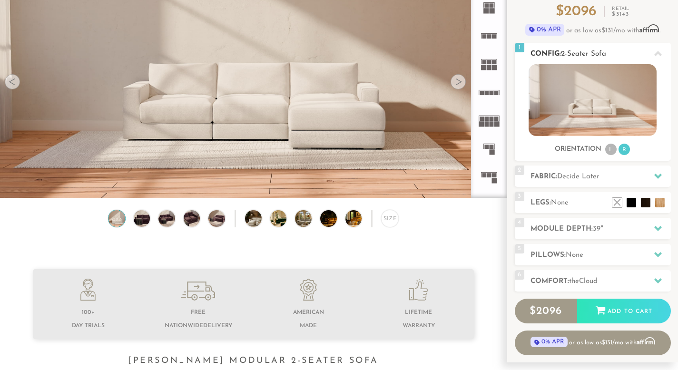
click at [607, 149] on li "L" at bounding box center [611, 149] width 11 height 11
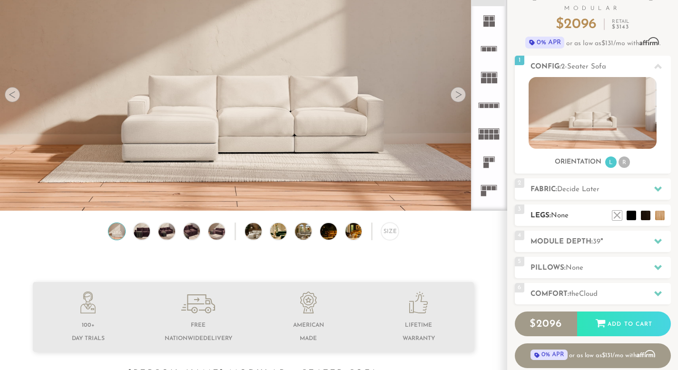
scroll to position [52, 0]
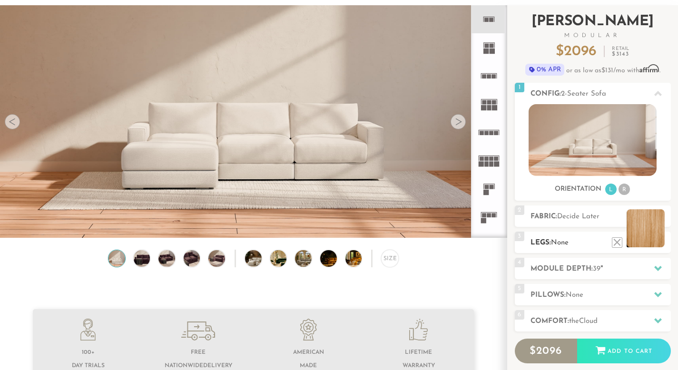
click at [661, 242] on li at bounding box center [646, 228] width 38 height 38
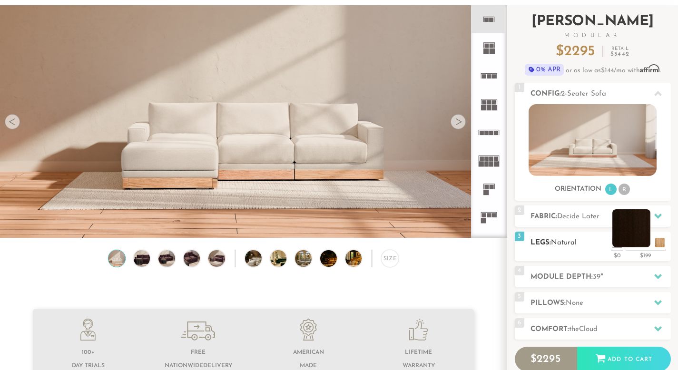
click at [647, 241] on li at bounding box center [632, 228] width 38 height 38
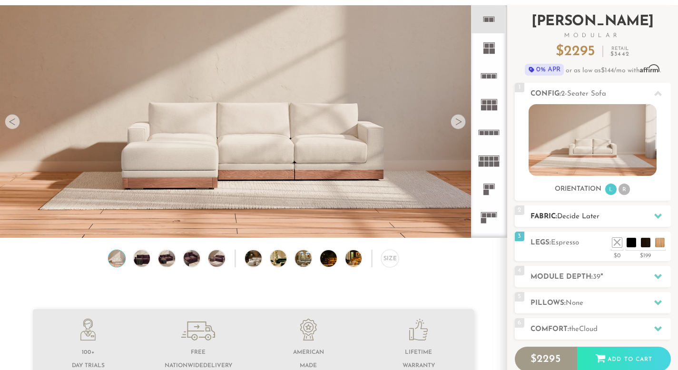
click at [587, 211] on h2 "Fabric: Decide Later" at bounding box center [601, 216] width 140 height 11
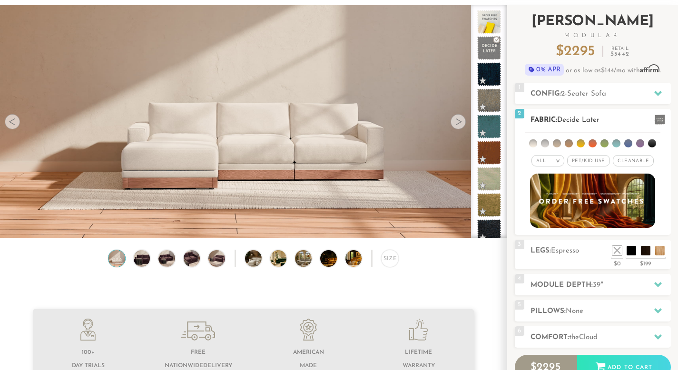
click at [558, 144] on li at bounding box center [557, 143] width 8 height 8
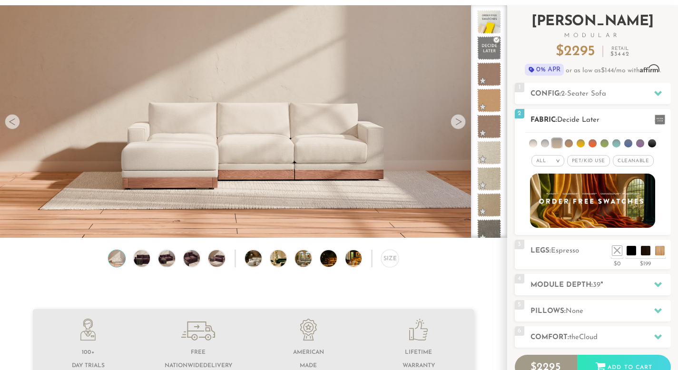
click at [545, 141] on li at bounding box center [545, 143] width 8 height 8
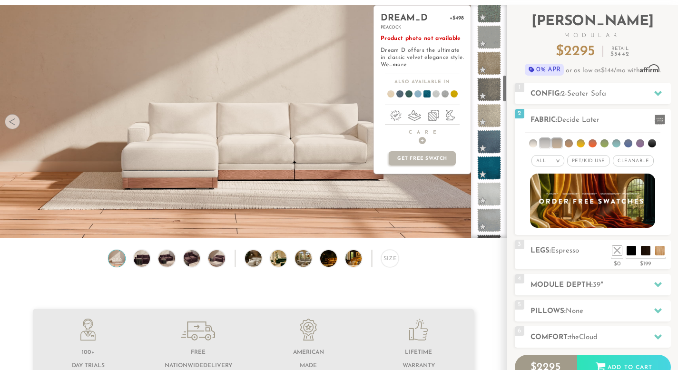
scroll to position [590, 0]
click at [488, 168] on span at bounding box center [490, 165] width 30 height 30
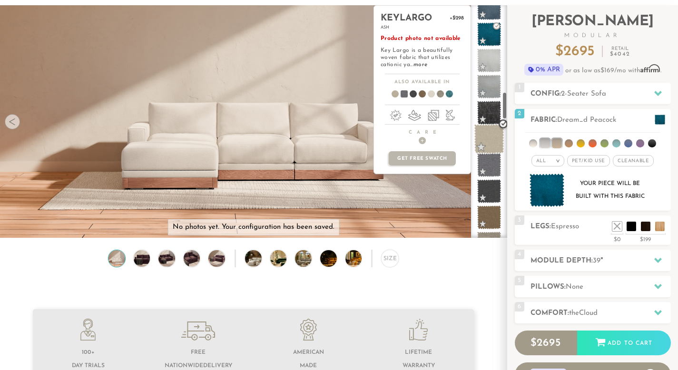
scroll to position [735, 0]
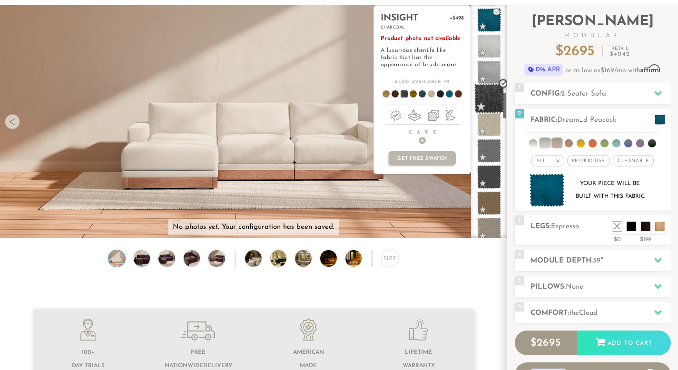
click at [488, 106] on span at bounding box center [490, 99] width 30 height 30
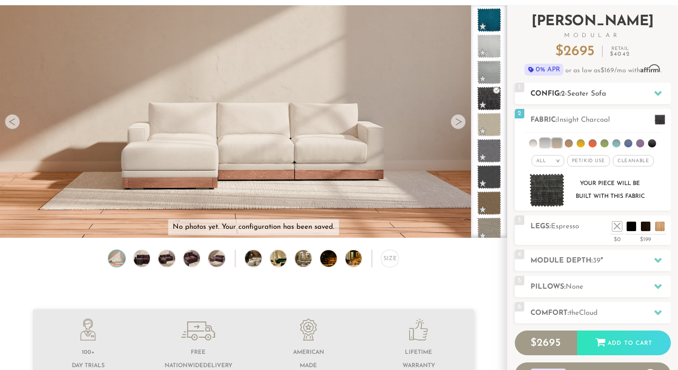
click at [661, 94] on icon at bounding box center [659, 93] width 8 height 8
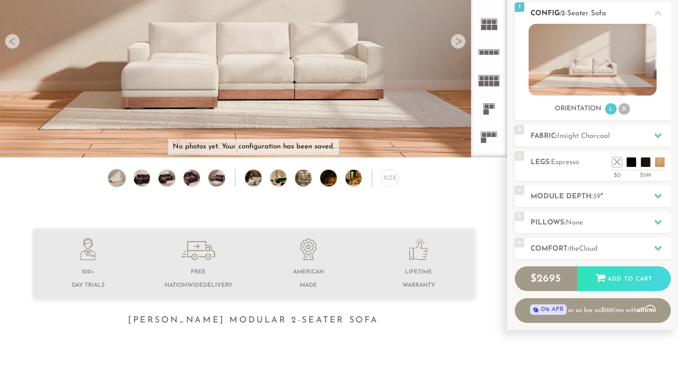
scroll to position [0, 0]
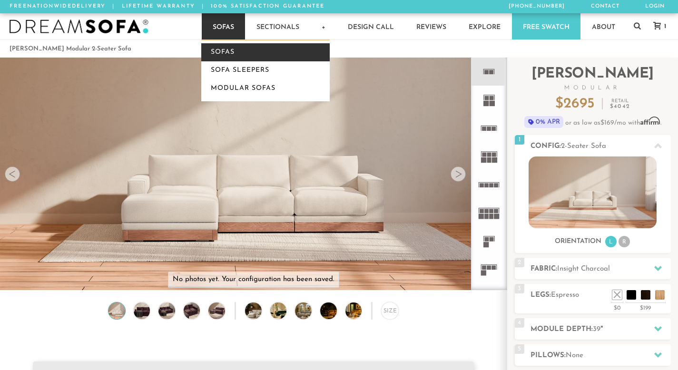
click at [228, 55] on link "Sofas" at bounding box center [265, 52] width 129 height 18
